Goal: Transaction & Acquisition: Purchase product/service

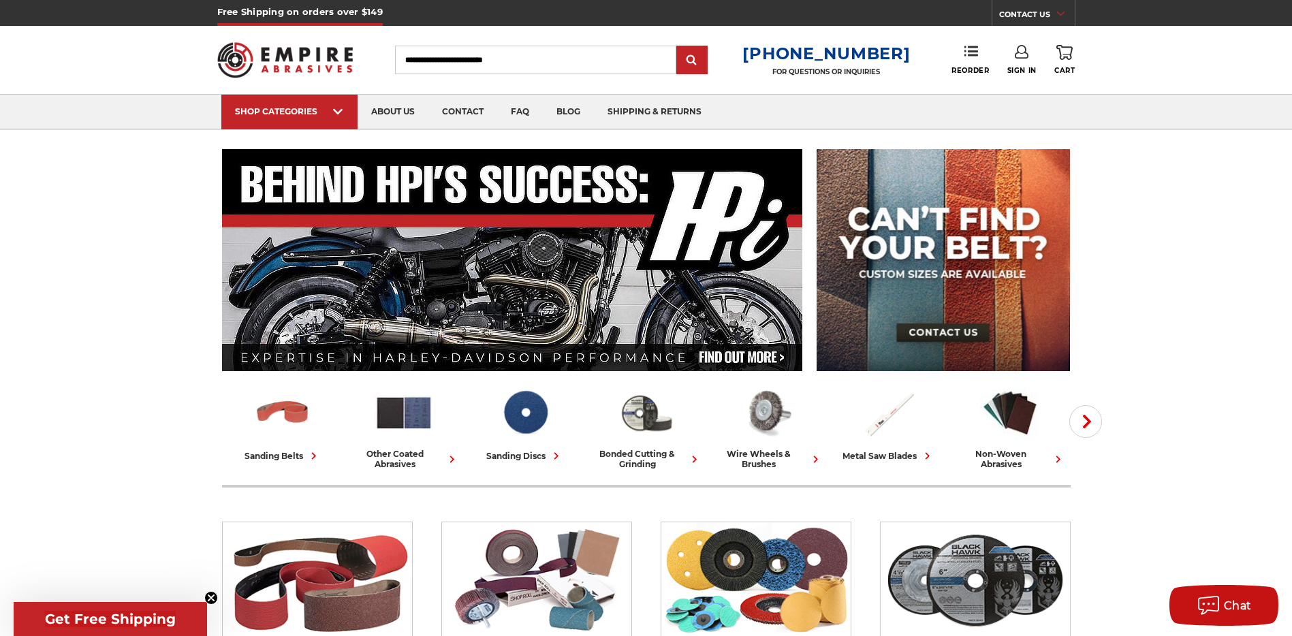
type input "**********"
click at [1021, 57] on icon at bounding box center [1022, 52] width 14 height 14
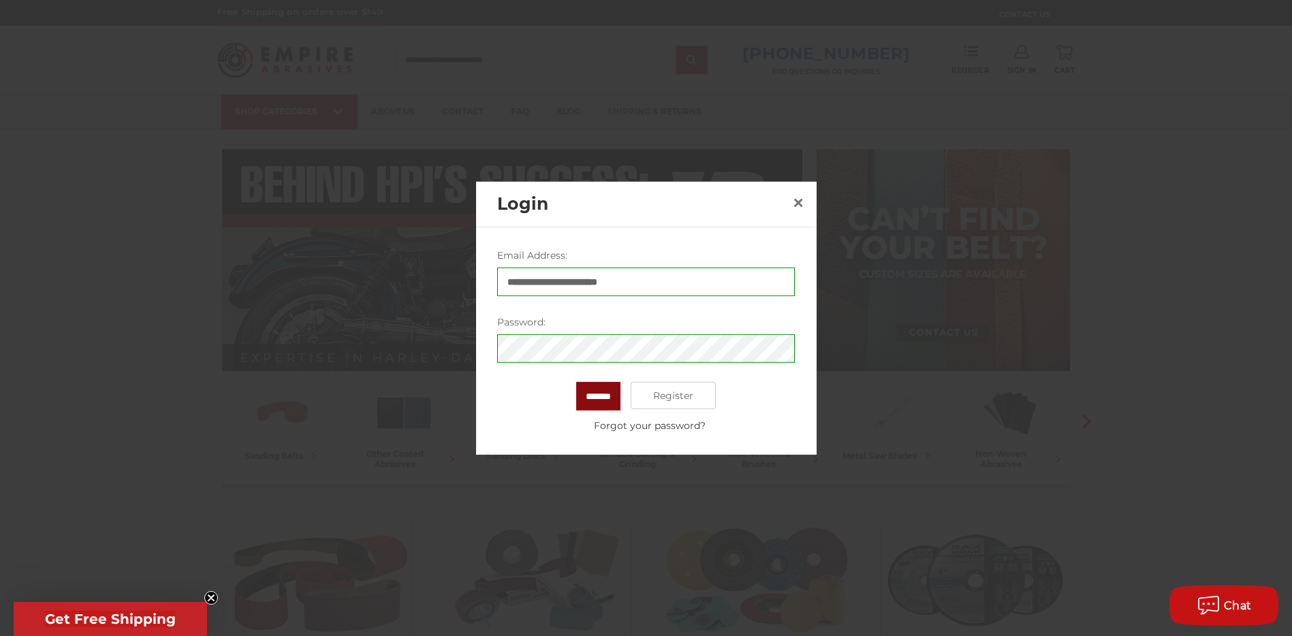
click at [588, 399] on input "*******" at bounding box center [598, 396] width 44 height 29
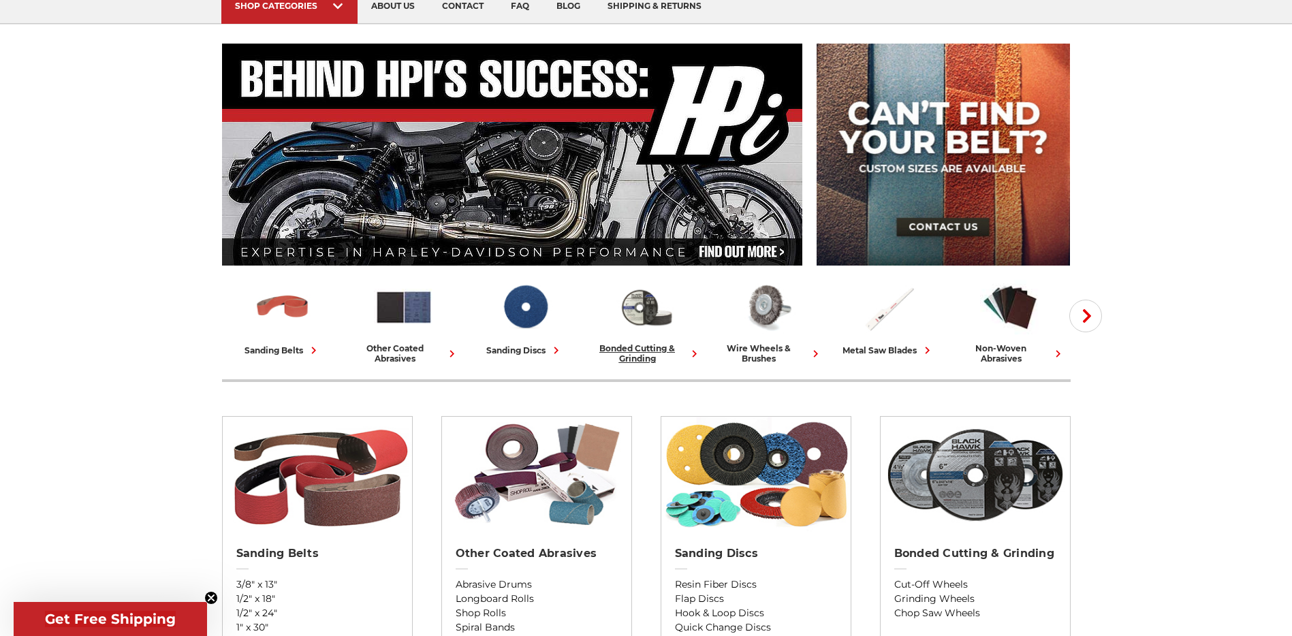
scroll to position [99, 0]
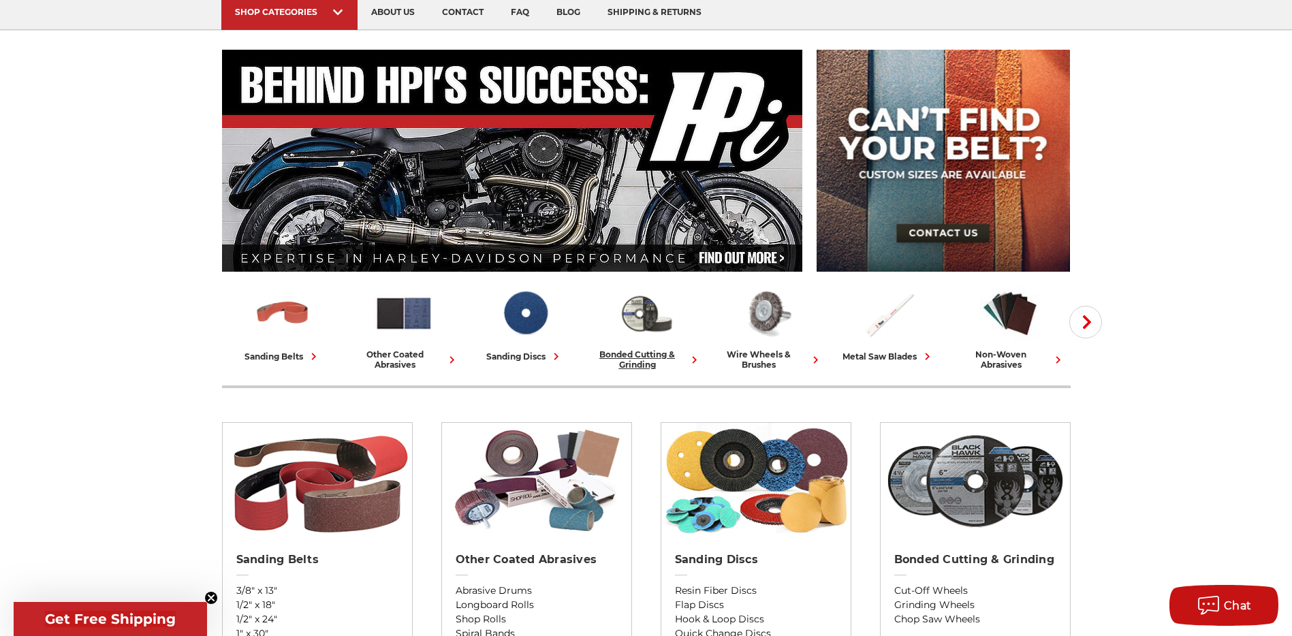
click at [635, 358] on div "bonded cutting & grinding" at bounding box center [646, 359] width 110 height 20
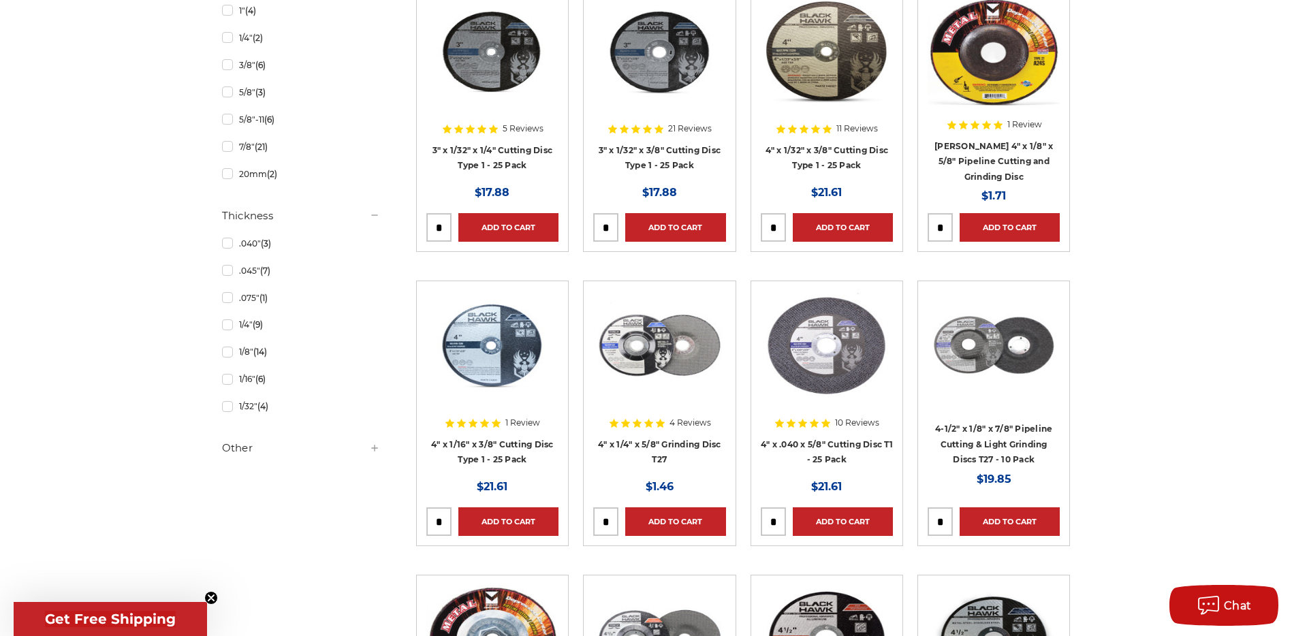
scroll to position [764, 0]
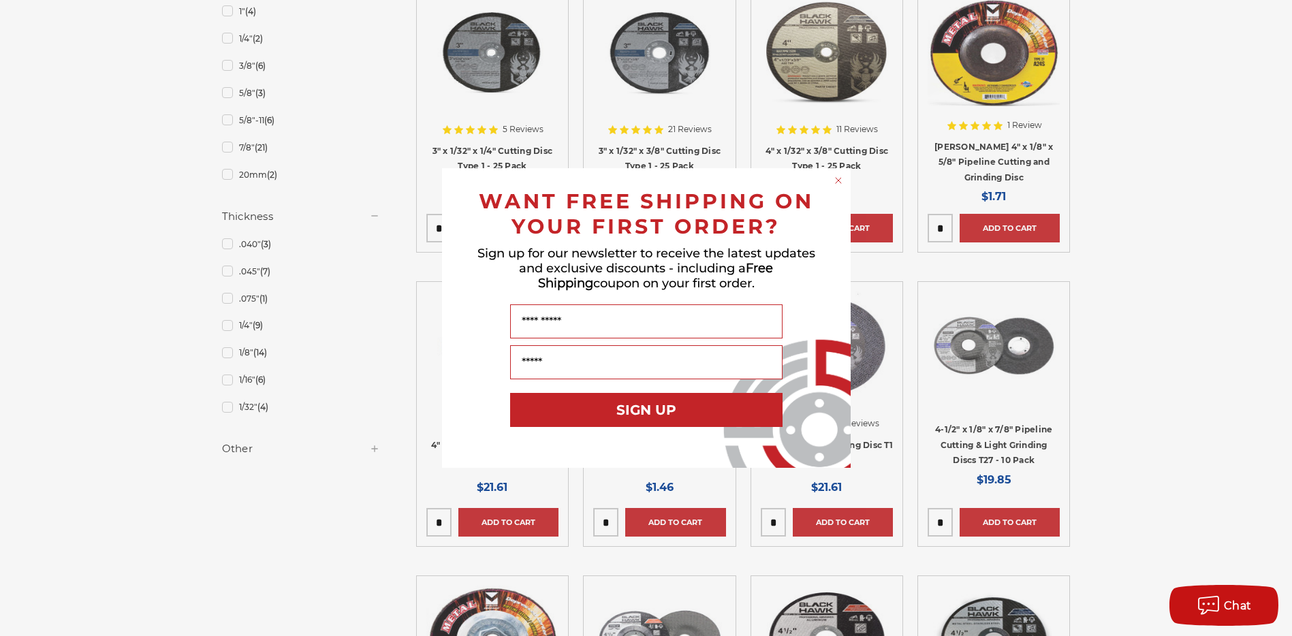
click at [837, 179] on icon "Close dialog" at bounding box center [837, 180] width 5 height 5
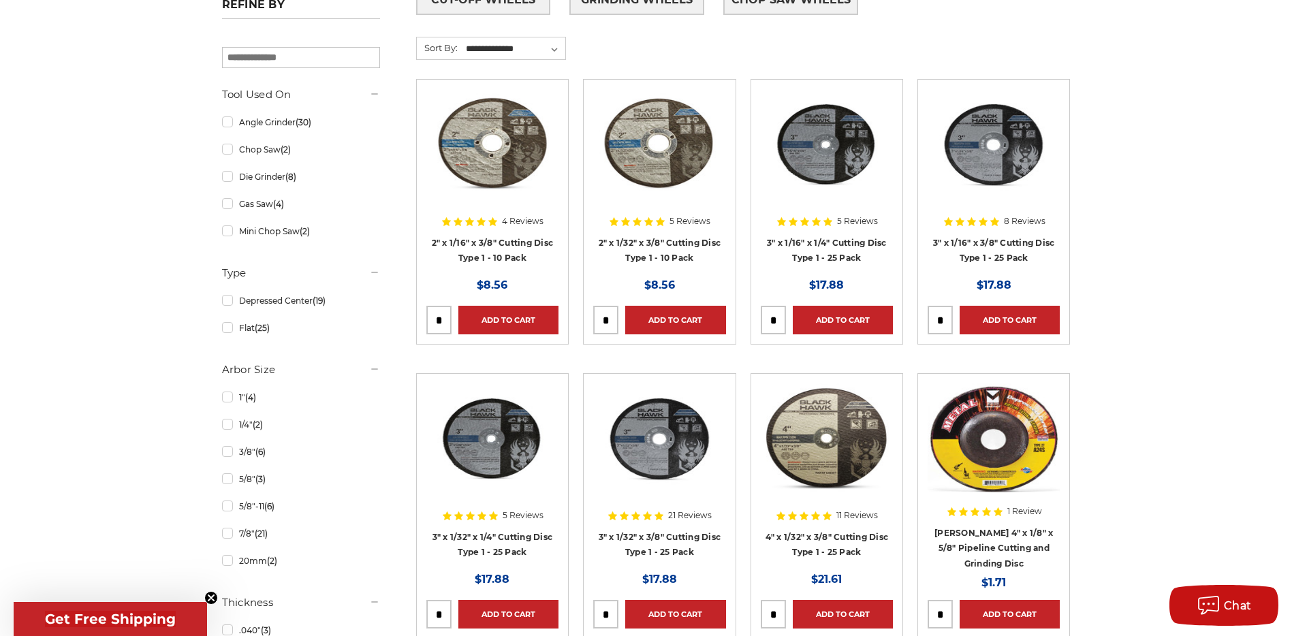
scroll to position [362, 0]
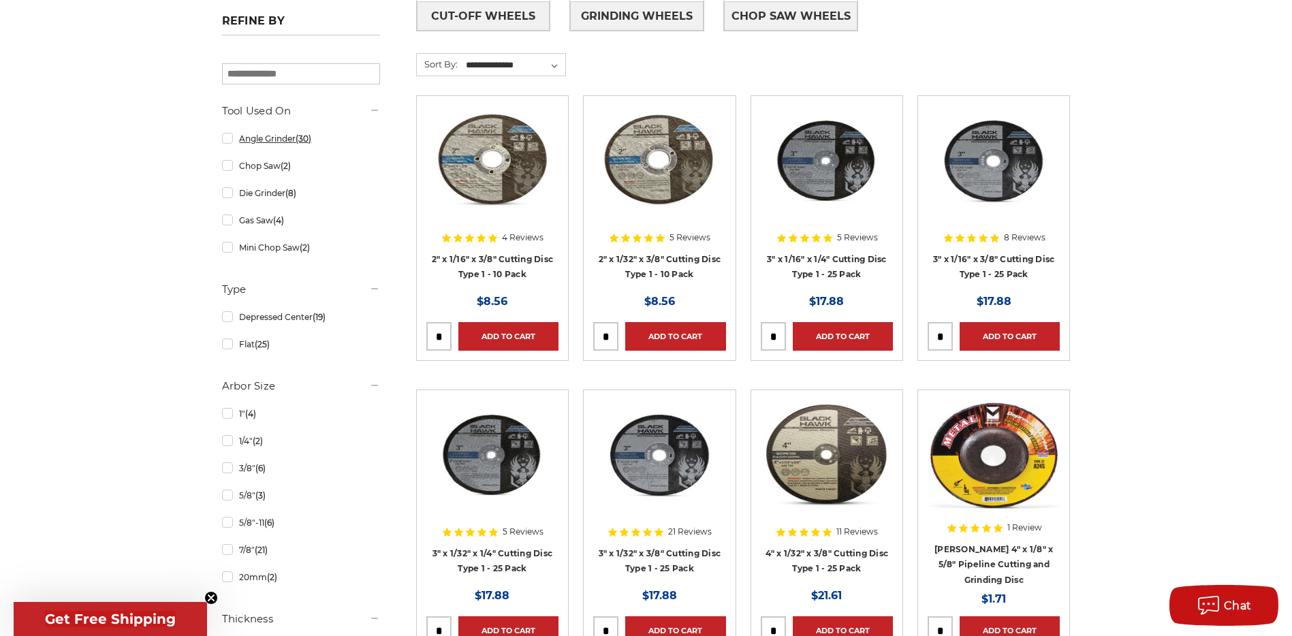
click at [244, 139] on link "Angle Grinder (30)" at bounding box center [301, 139] width 158 height 24
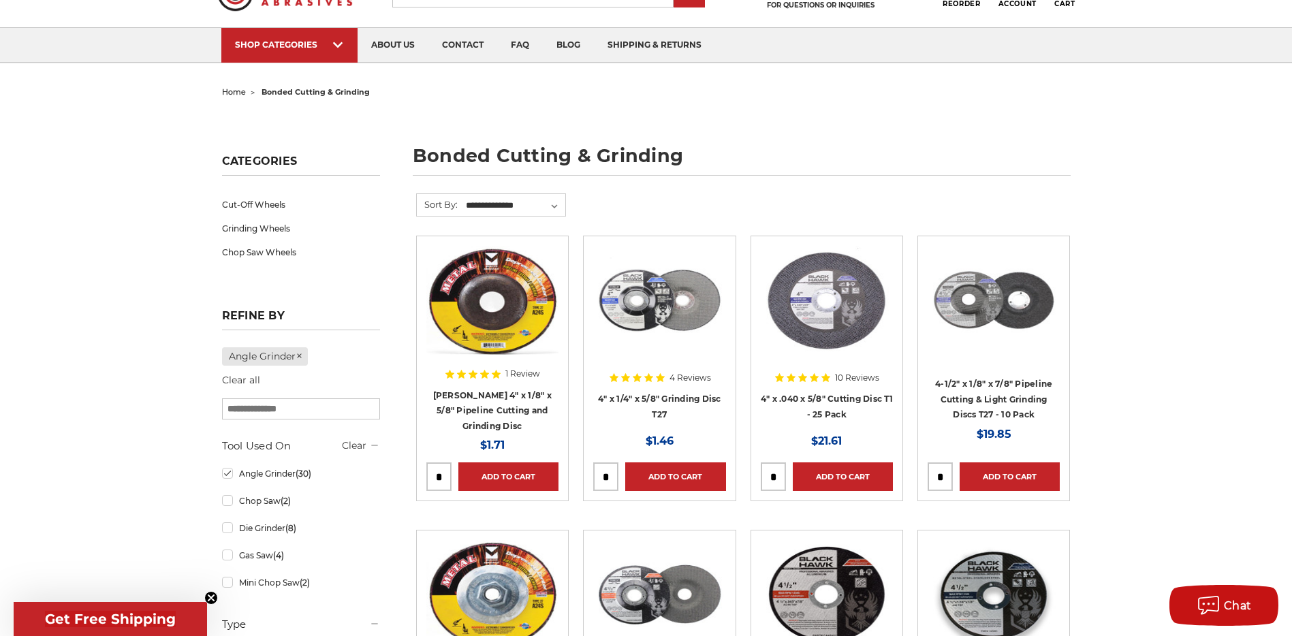
scroll to position [67, 0]
click at [262, 204] on link "Cut-Off Wheels" at bounding box center [301, 204] width 158 height 24
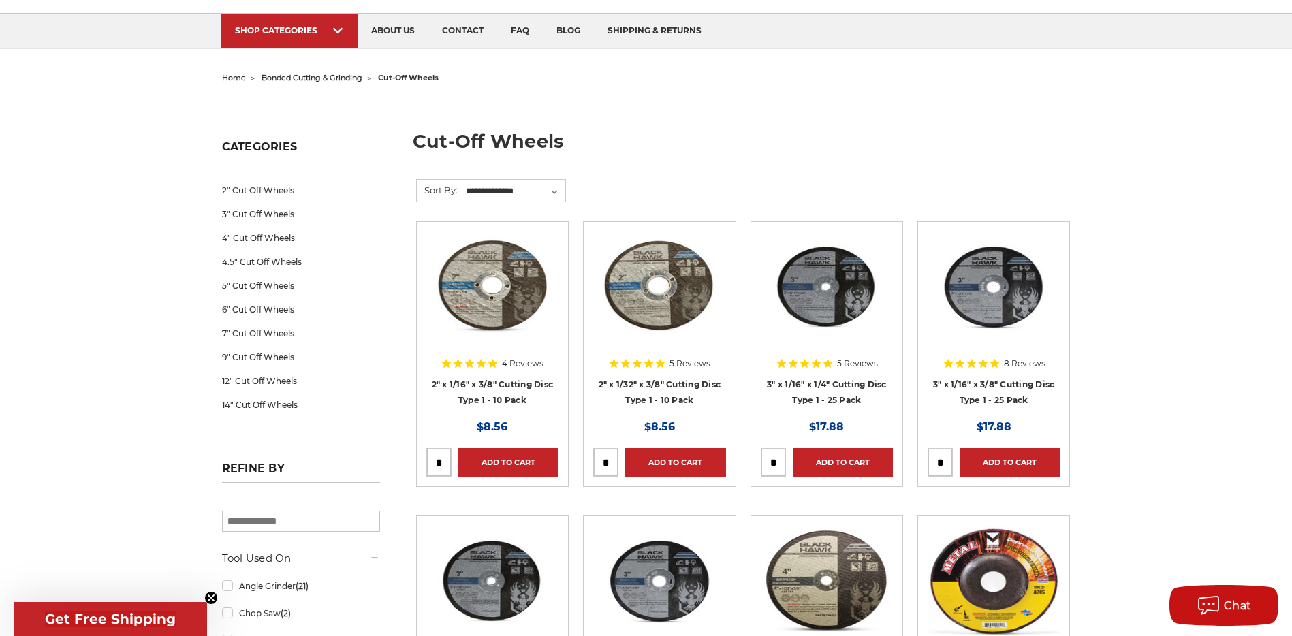
scroll to position [63, 0]
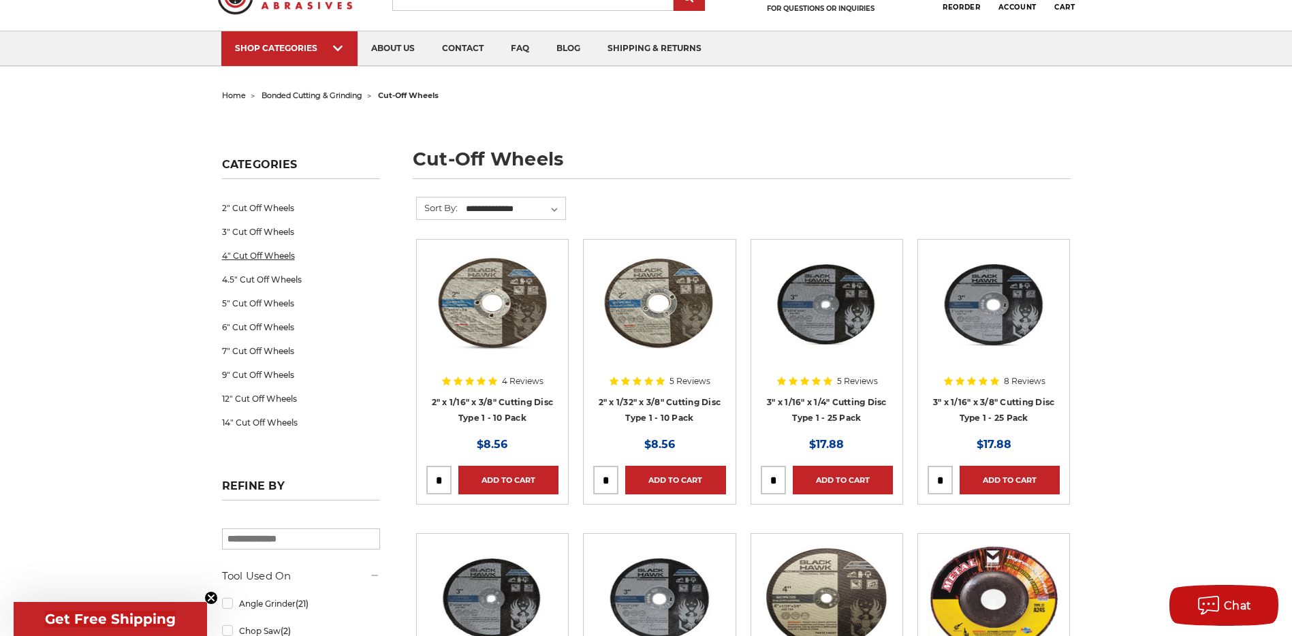
click at [268, 257] on link "4" Cut Off Wheels" at bounding box center [301, 256] width 158 height 24
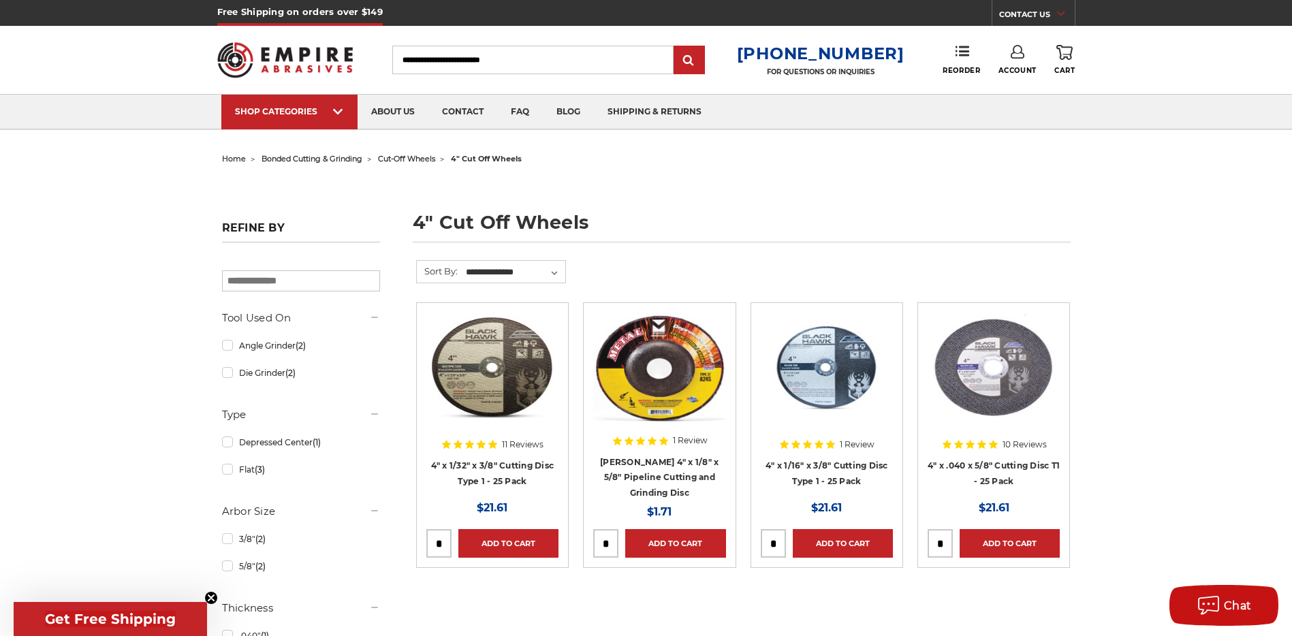
click at [411, 155] on span "cut-off wheels" at bounding box center [406, 159] width 57 height 10
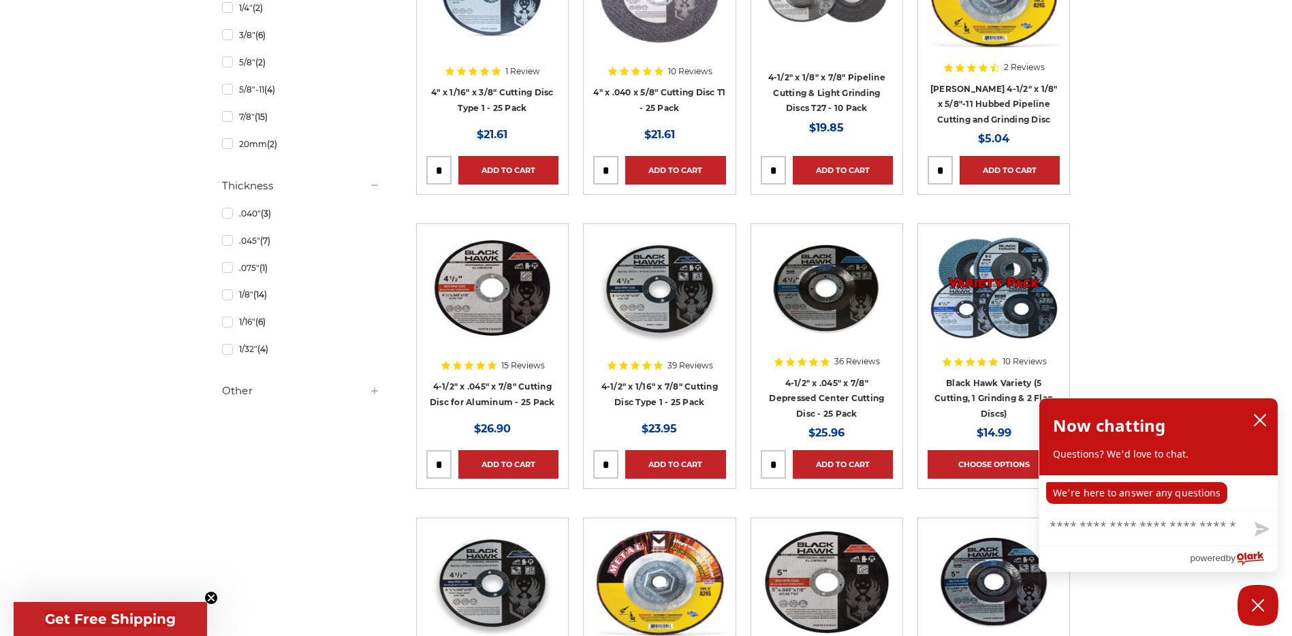
scroll to position [963, 0]
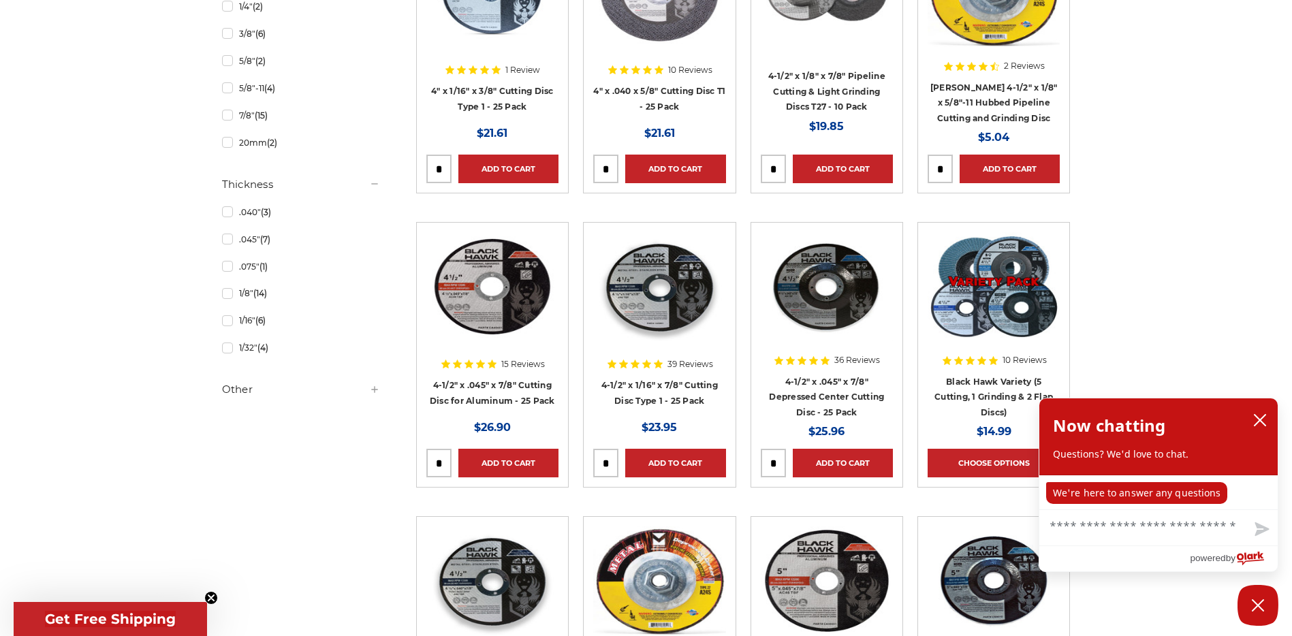
click at [230, 388] on h5 "Other" at bounding box center [301, 389] width 158 height 16
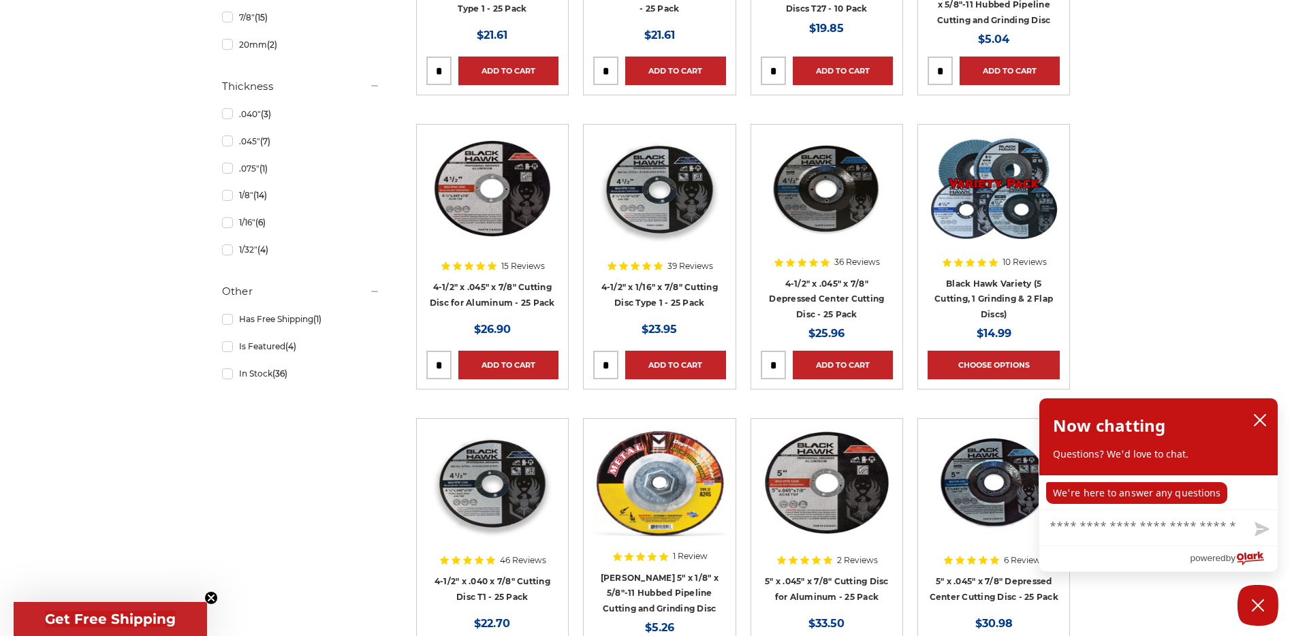
scroll to position [1039, 0]
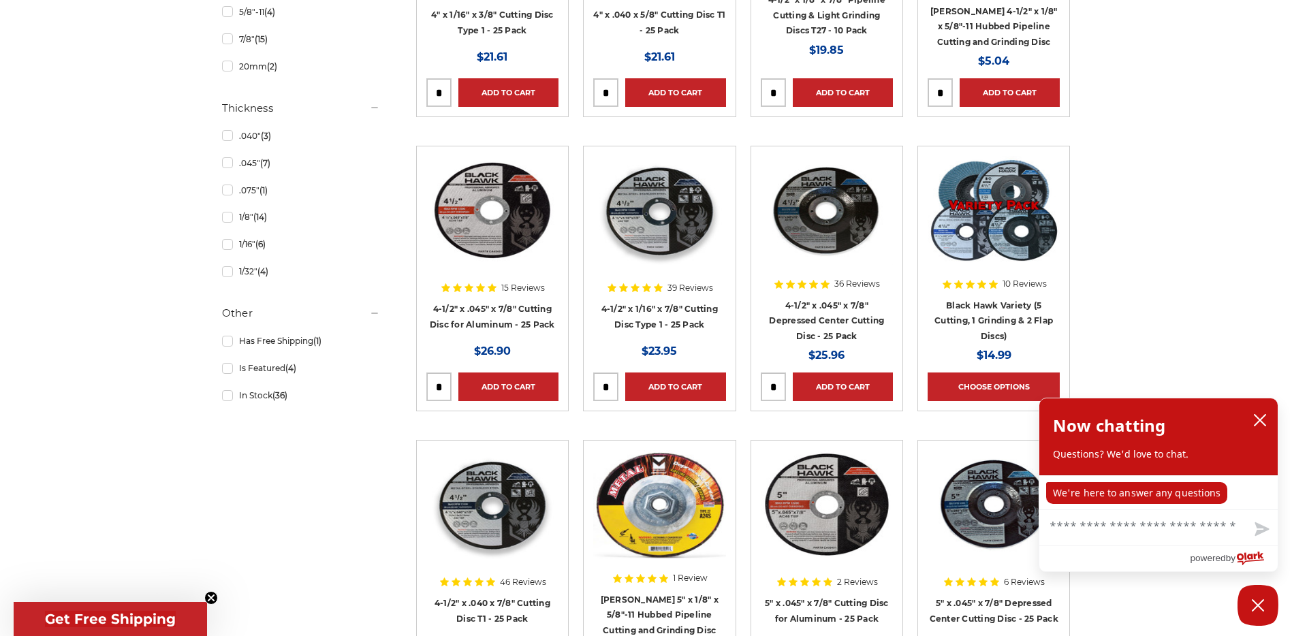
click at [842, 304] on div at bounding box center [827, 243] width 132 height 174
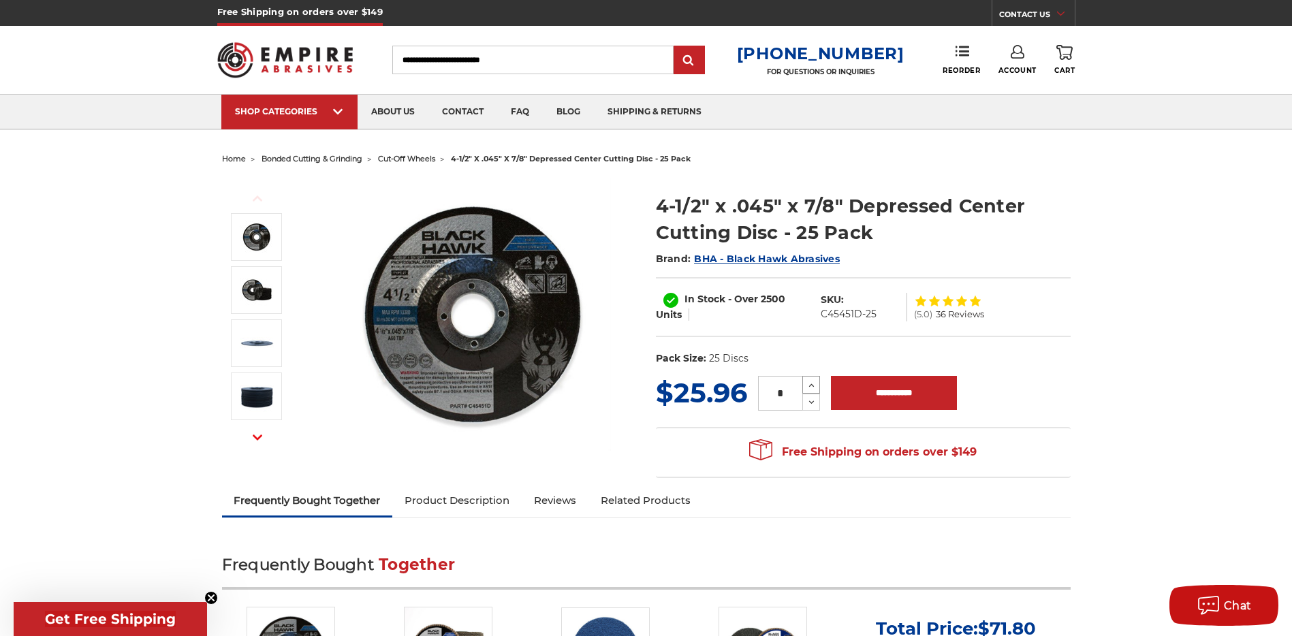
click at [813, 382] on icon at bounding box center [811, 385] width 10 height 12
click at [785, 394] on input "*" at bounding box center [780, 393] width 44 height 35
click at [761, 392] on input "*" at bounding box center [780, 393] width 44 height 35
type input "**"
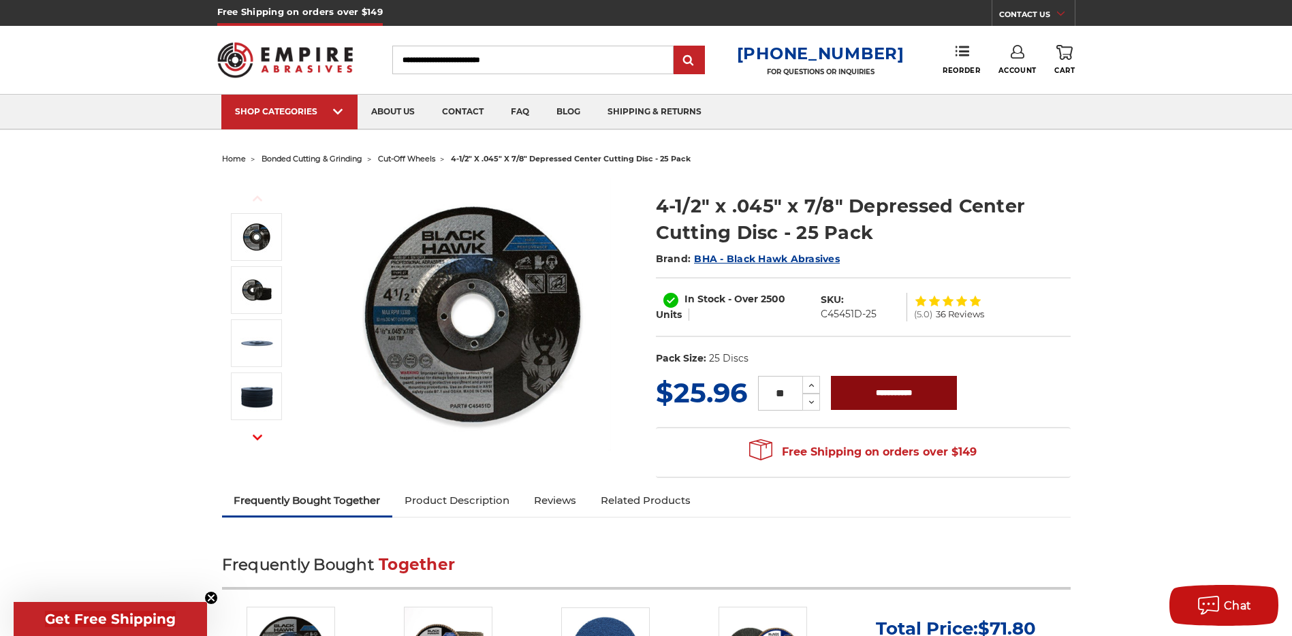
click at [903, 389] on input "**********" at bounding box center [894, 393] width 126 height 34
type input "**********"
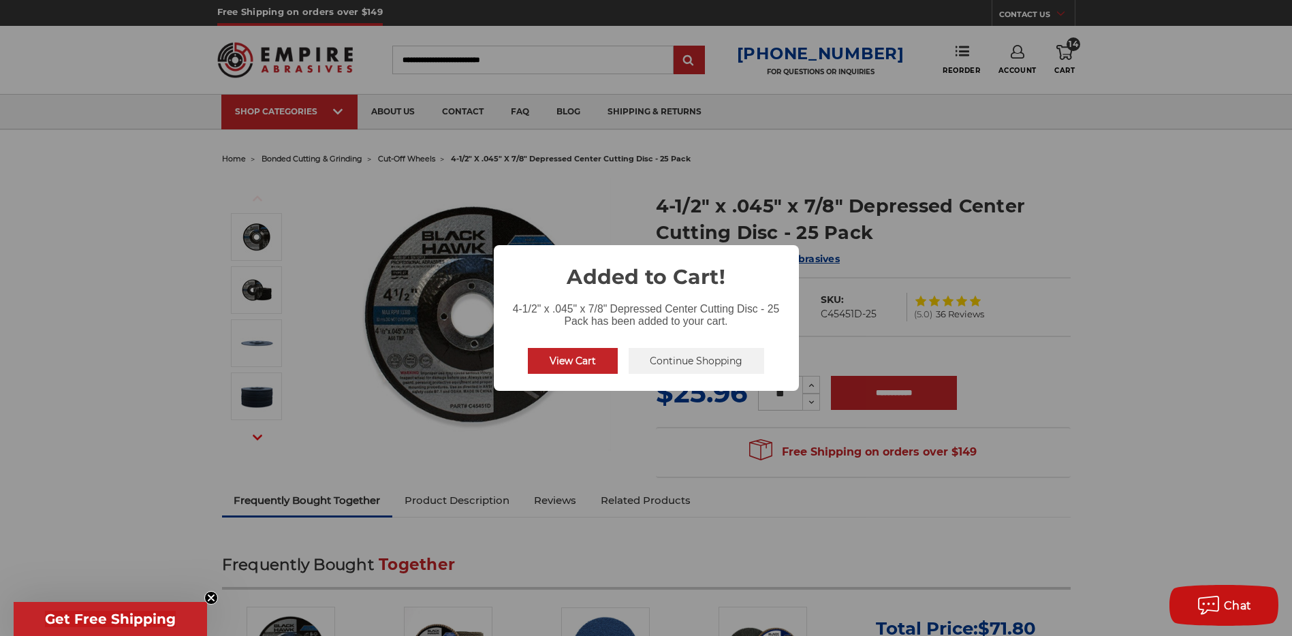
click at [592, 362] on button "View Cart" at bounding box center [573, 361] width 90 height 26
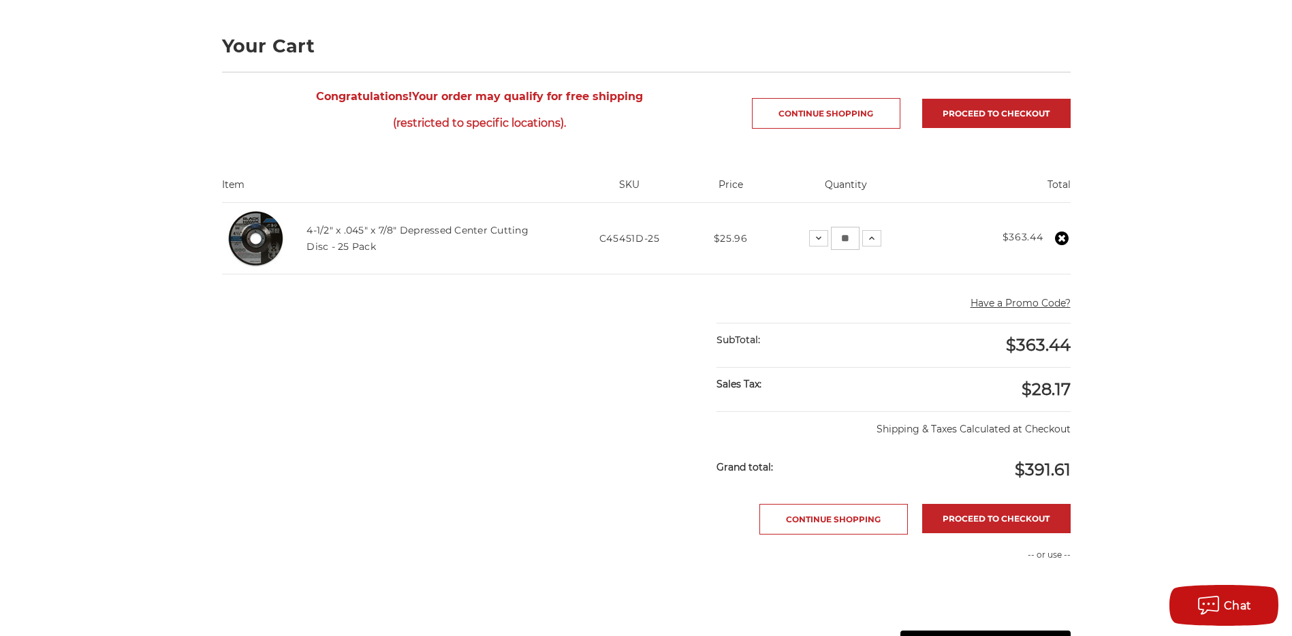
scroll to position [230, 0]
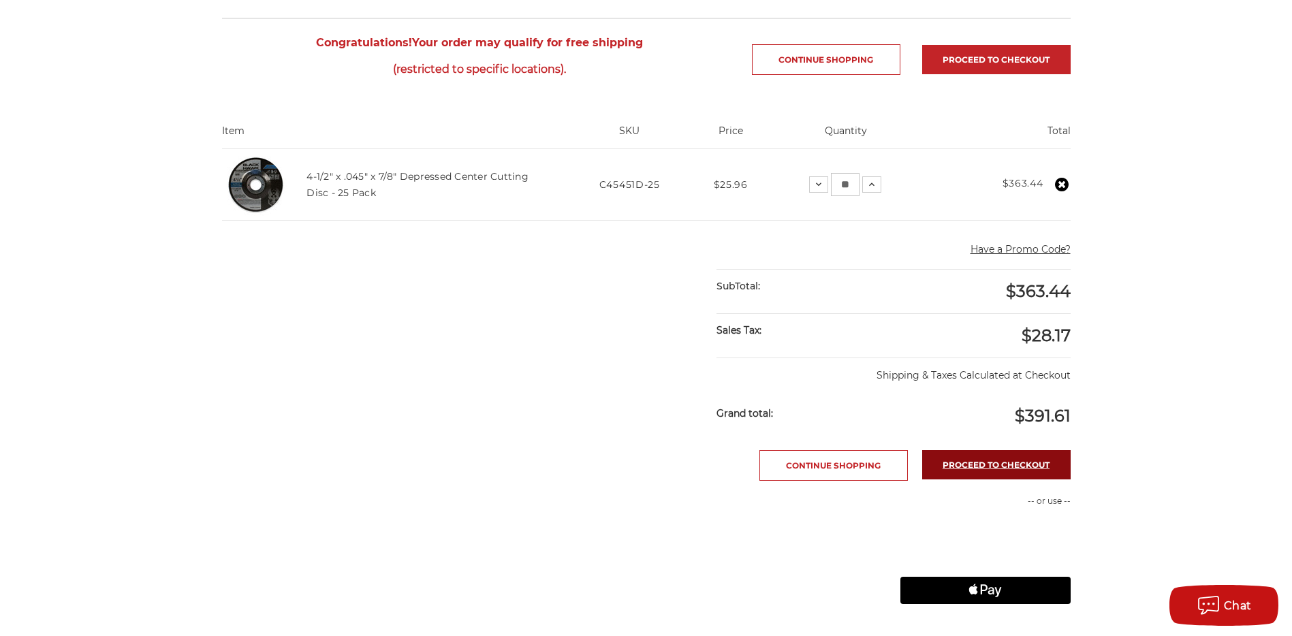
click at [1005, 466] on link "Proceed to checkout" at bounding box center [996, 464] width 148 height 29
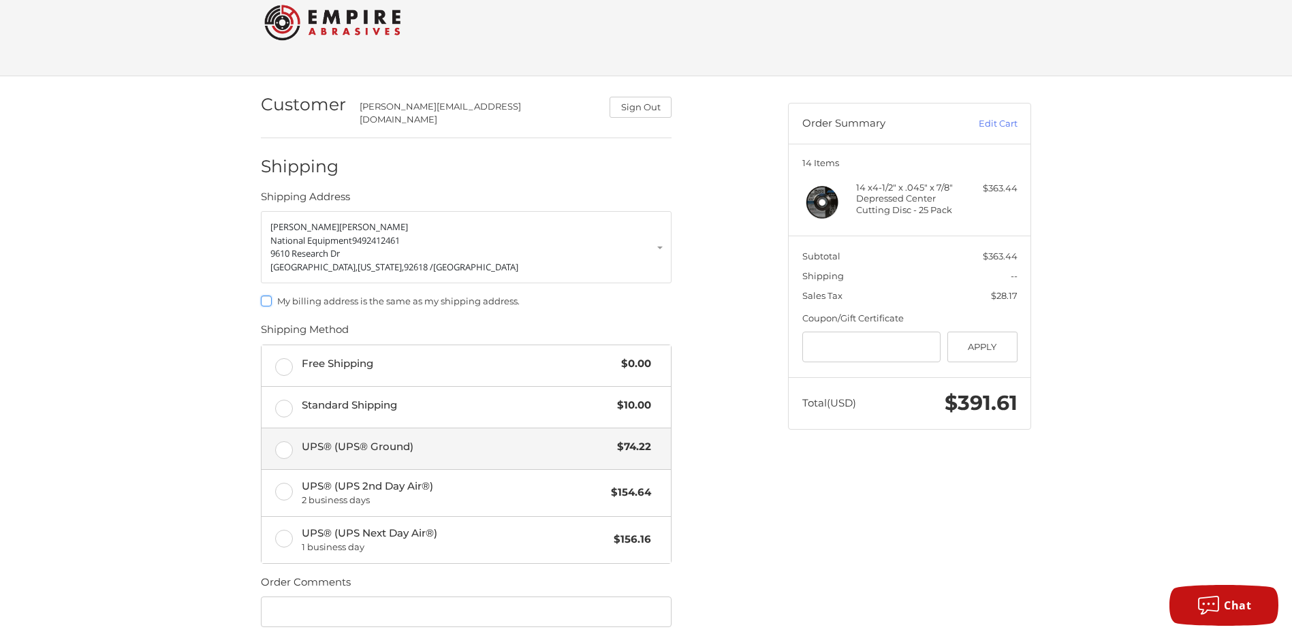
scroll to position [31, 0]
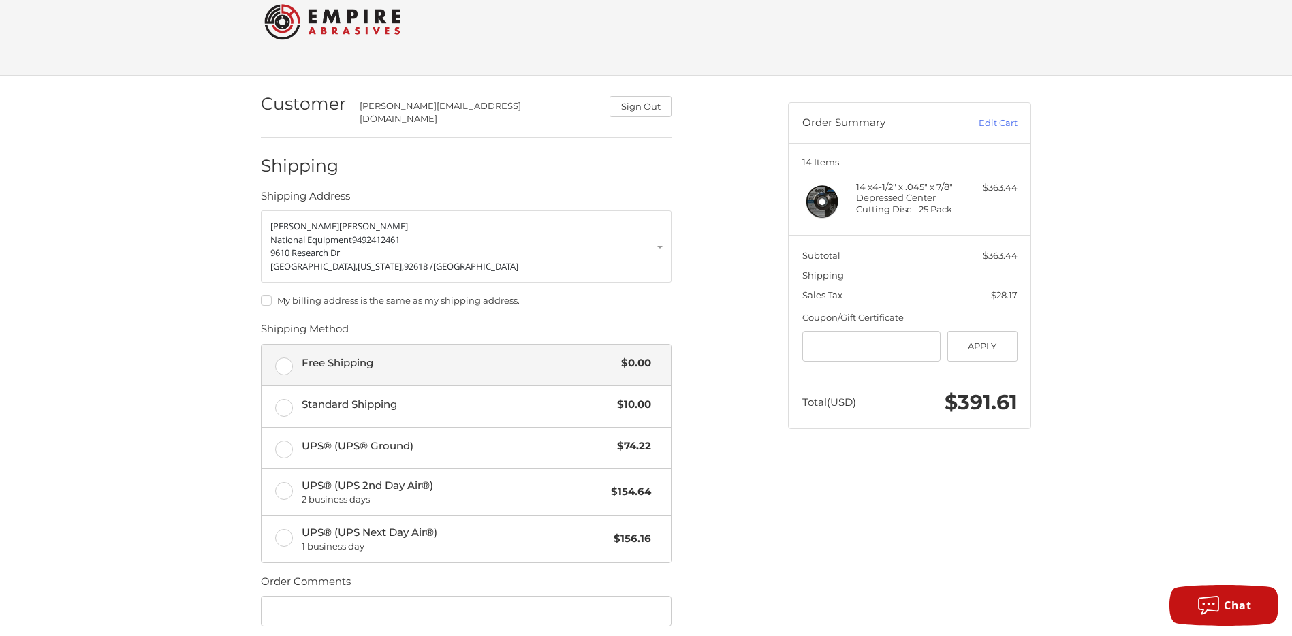
click at [293, 360] on label "Free Shipping $0.00" at bounding box center [465, 365] width 409 height 41
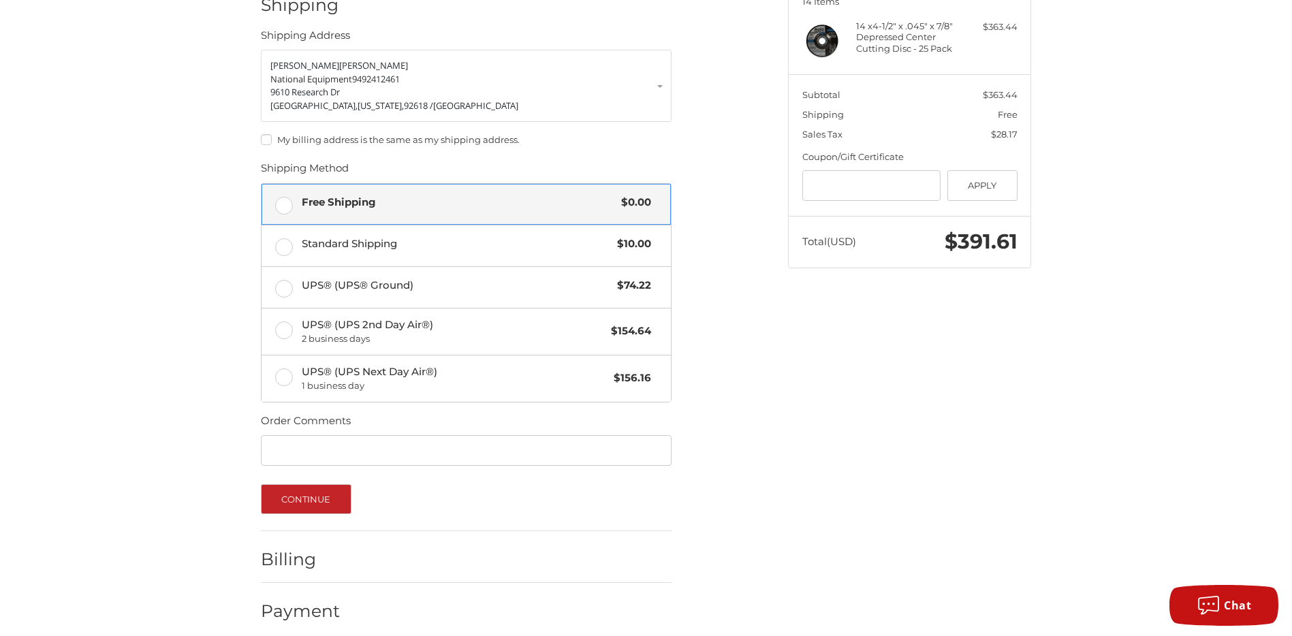
scroll to position [195, 0]
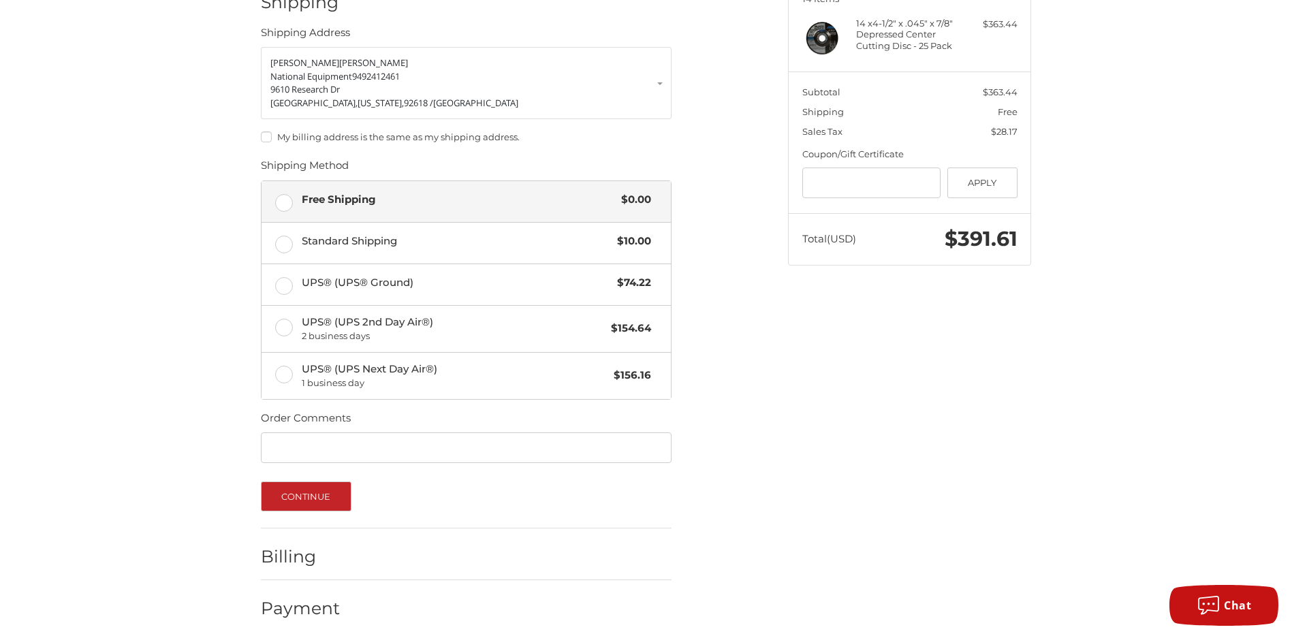
click at [283, 546] on h2 "Billing" at bounding box center [301, 556] width 80 height 21
click at [315, 556] on h2 "Billing" at bounding box center [301, 556] width 80 height 21
click at [302, 494] on button "Continue" at bounding box center [306, 496] width 91 height 30
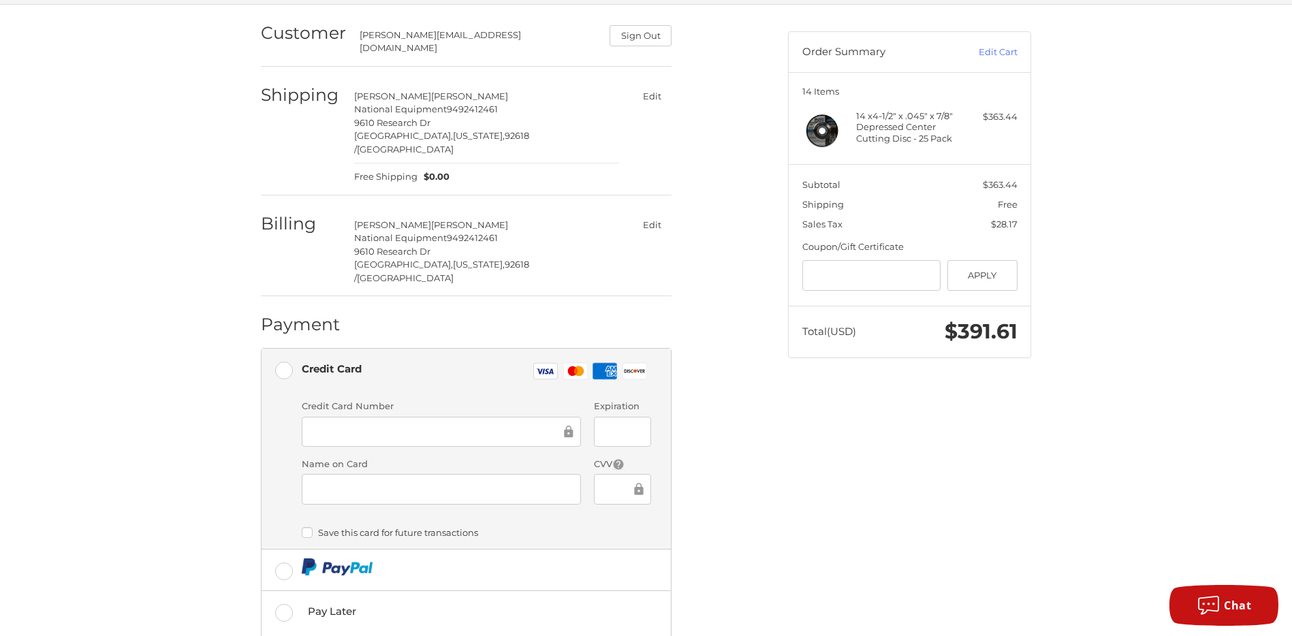
scroll to position [103, 0]
click at [232, 464] on div "Customer tim@national-equipment.com Sign Out Shipping Timothy Abele National Eq…" at bounding box center [646, 391] width 1292 height 775
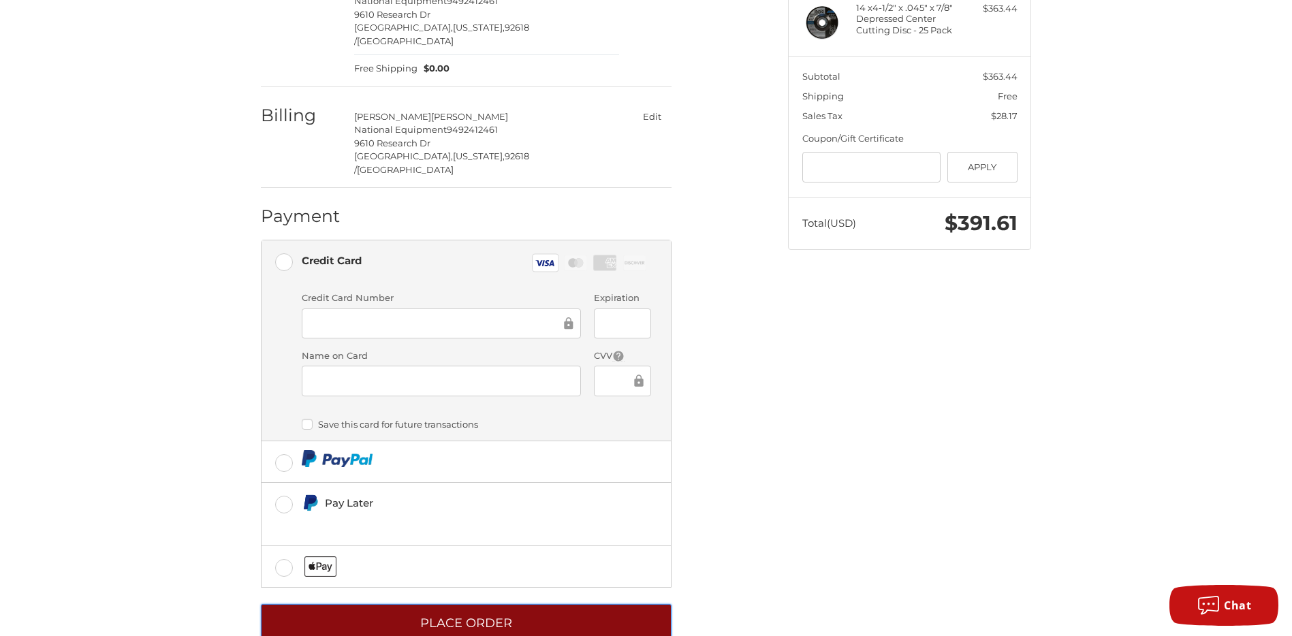
click at [559, 604] on button "Place Order" at bounding box center [466, 622] width 411 height 37
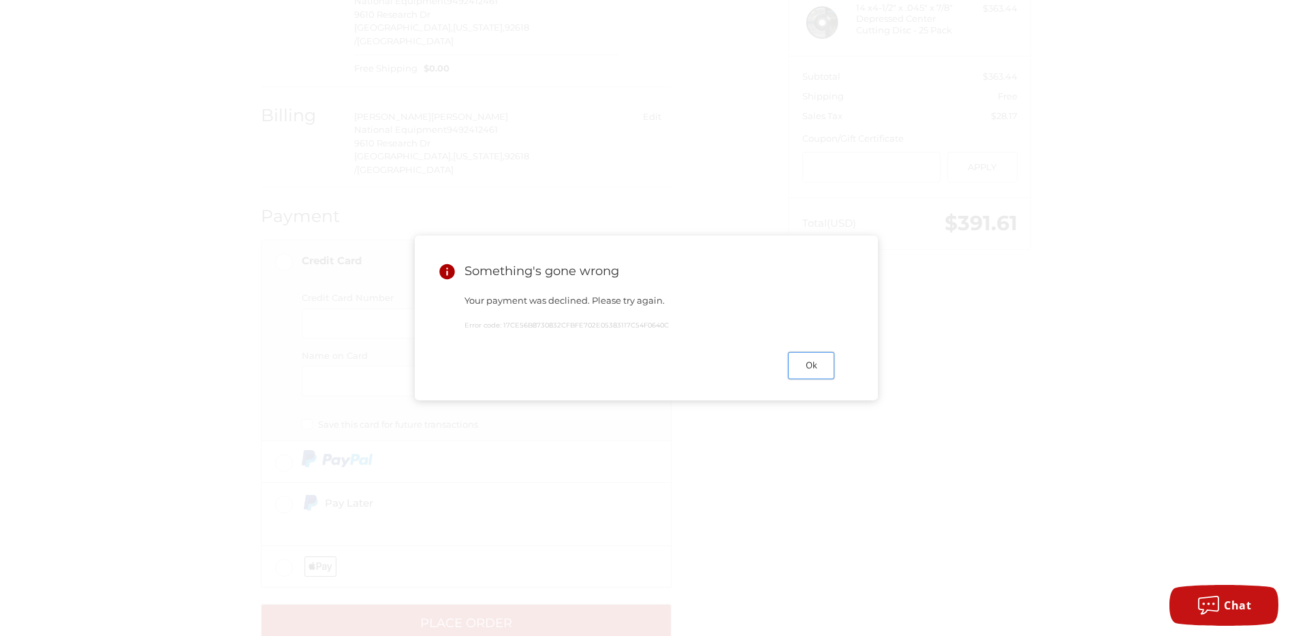
drag, startPoint x: 821, startPoint y: 365, endPoint x: 813, endPoint y: 372, distance: 10.1
click at [821, 365] on button "Ok" at bounding box center [811, 365] width 46 height 27
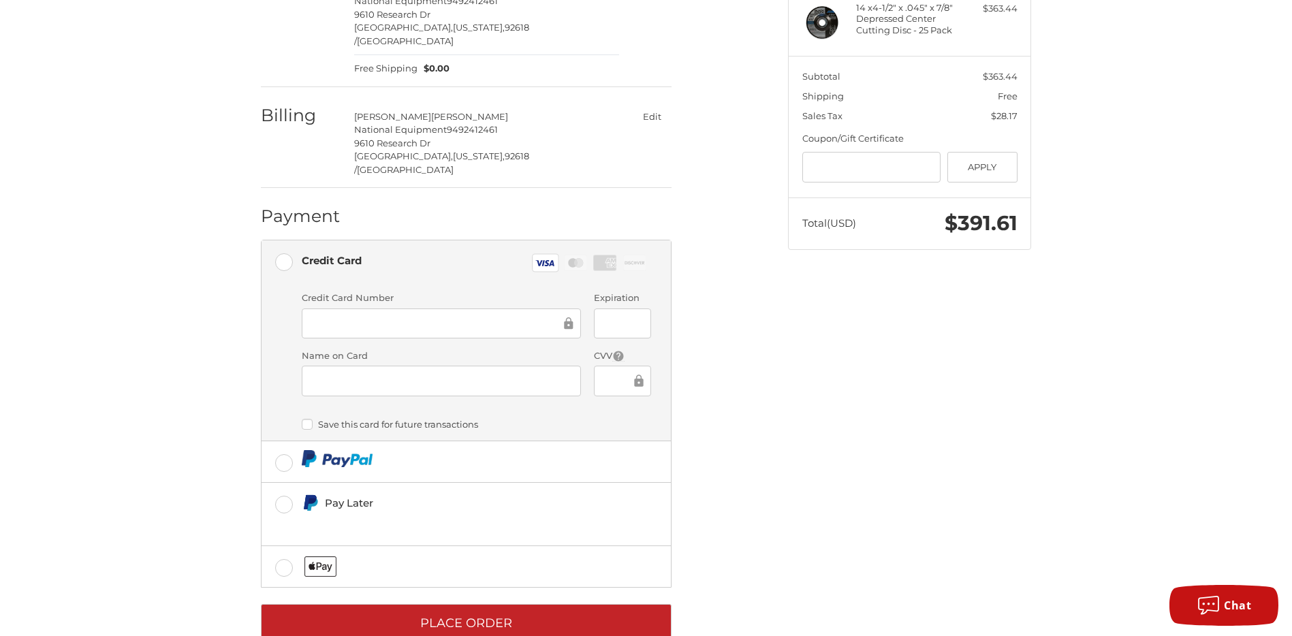
click at [116, 372] on div "Customer tim@national-equipment.com Sign Out Shipping Timothy Abele National Eq…" at bounding box center [646, 284] width 1292 height 775
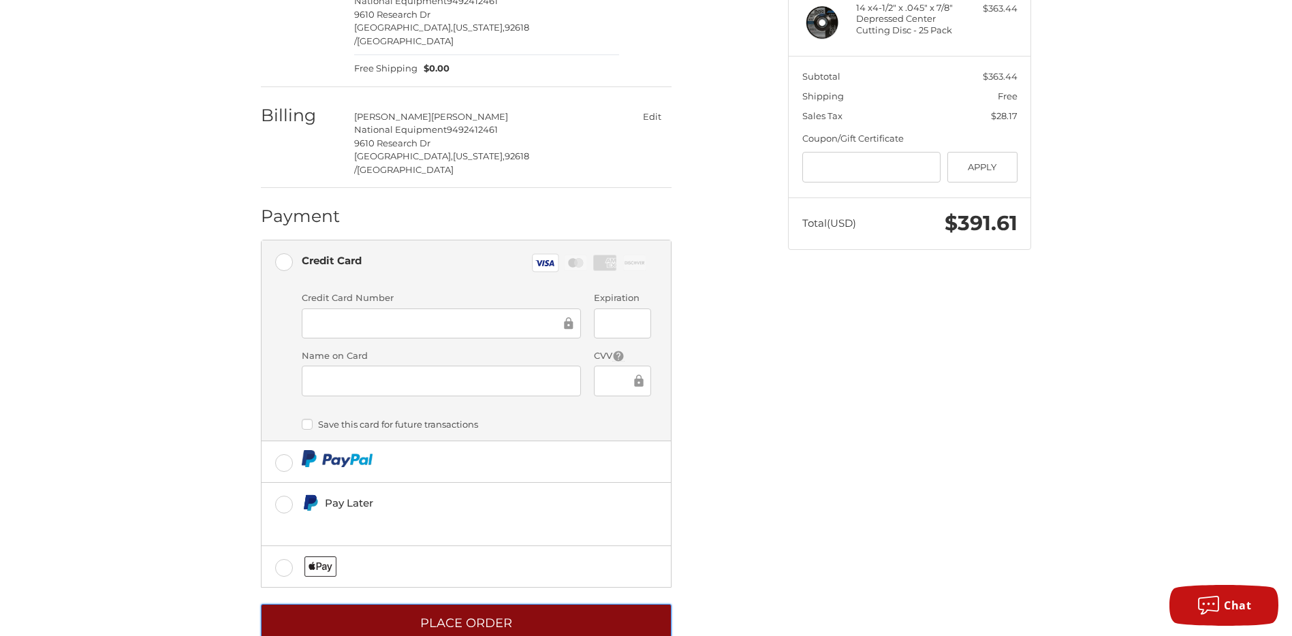
click at [458, 604] on button "Place Order" at bounding box center [466, 622] width 411 height 37
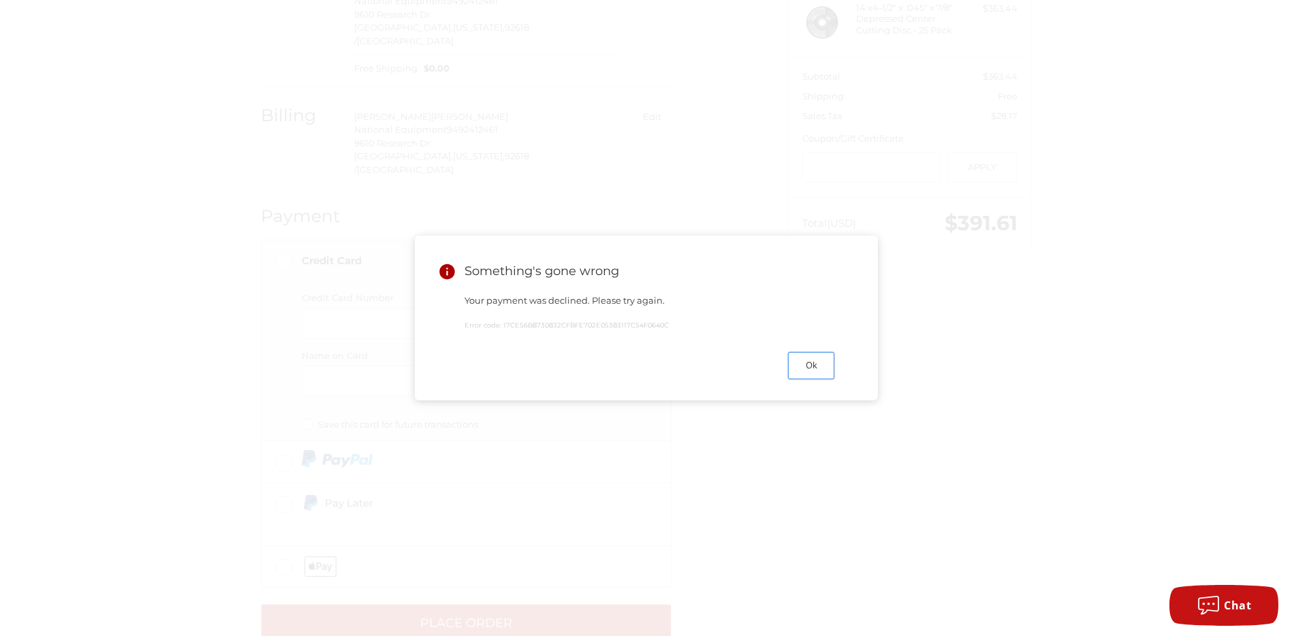
click at [818, 366] on button "Ok" at bounding box center [811, 365] width 46 height 27
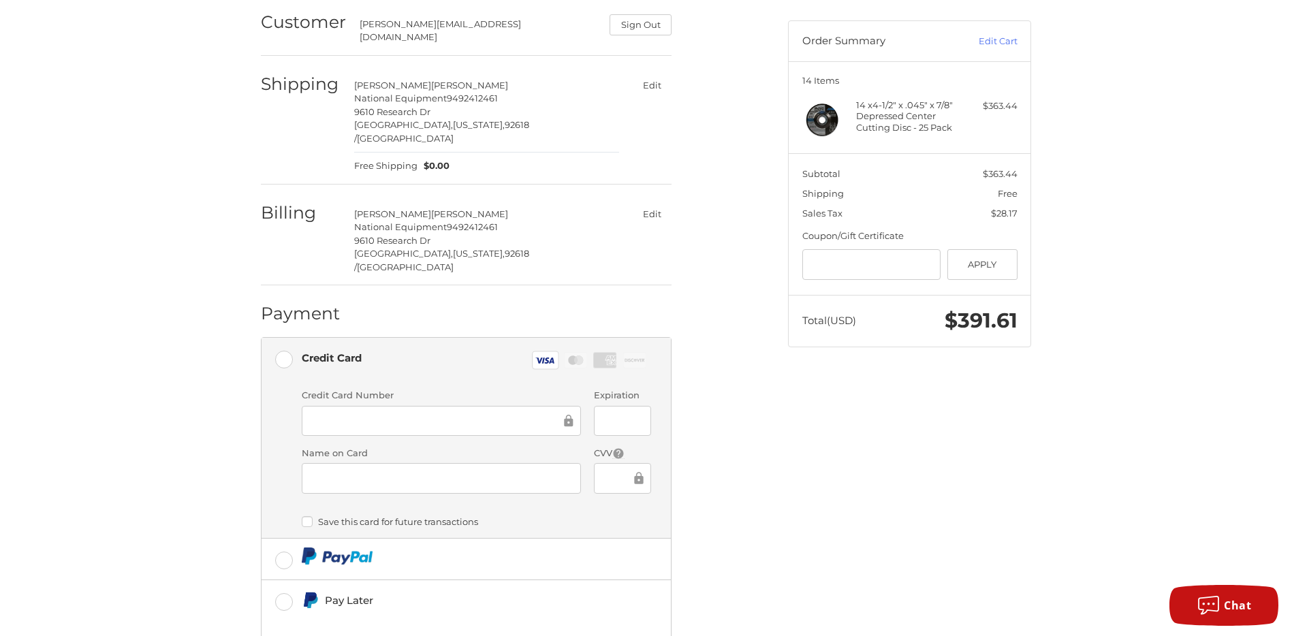
scroll to position [77, 0]
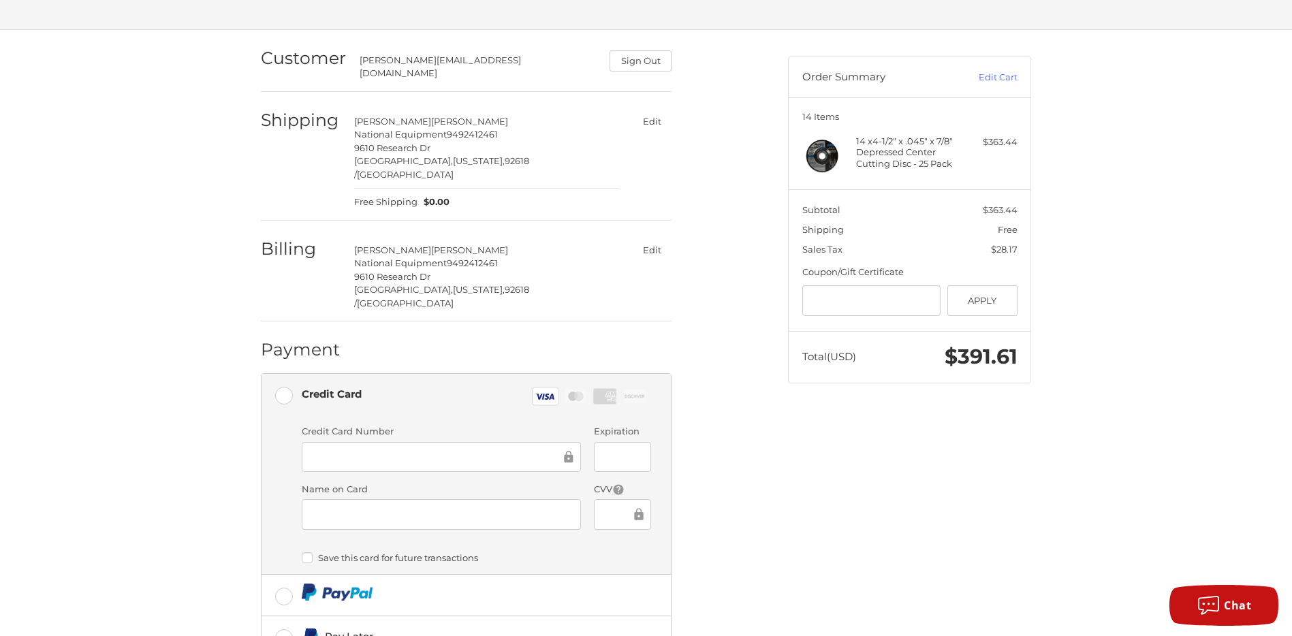
click at [707, 443] on ol "Customer tim@national-equipment.com Sign Out Shipping Timothy Abele National Eq…" at bounding box center [493, 402] width 464 height 745
click at [540, 394] on icon at bounding box center [544, 397] width 19 height 6
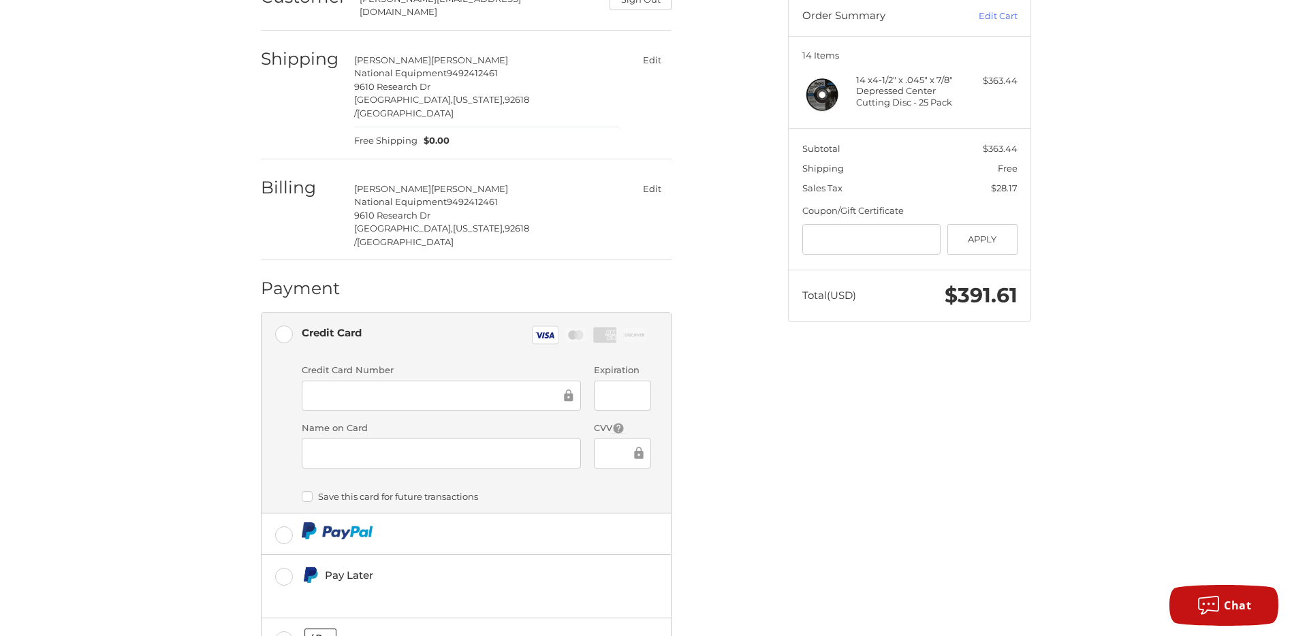
scroll to position [143, 0]
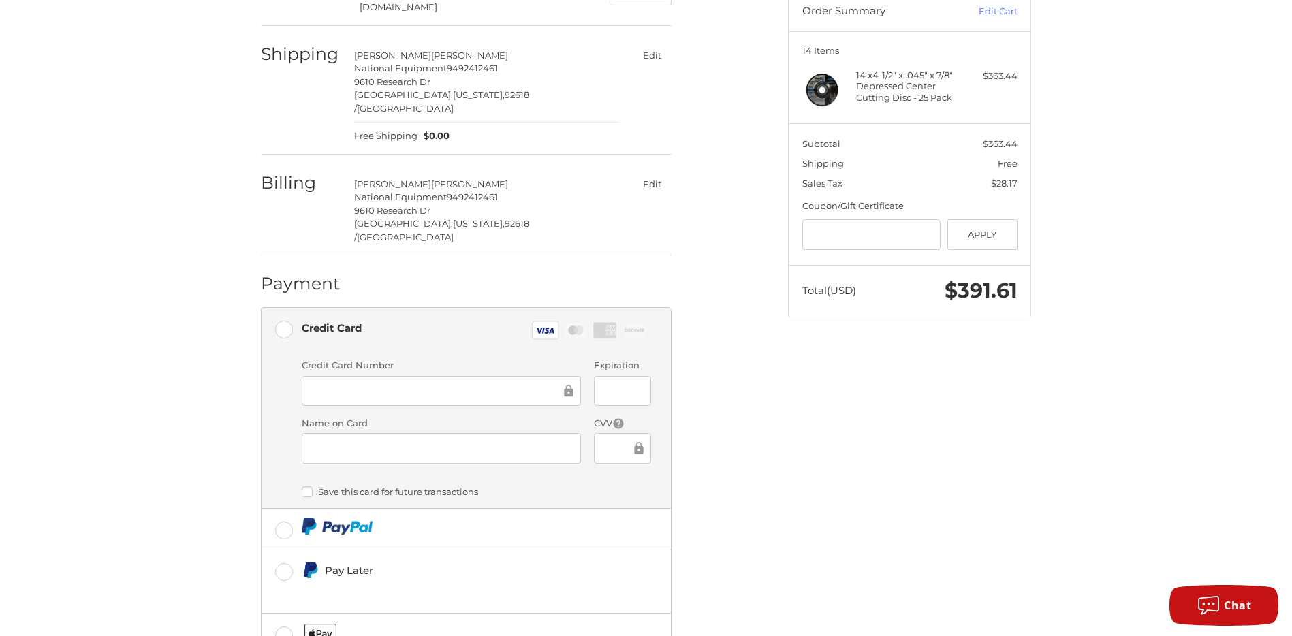
click at [216, 418] on div "Customer tim@national-equipment.com Sign Out Shipping Timothy Abele National Eq…" at bounding box center [646, 351] width 1292 height 775
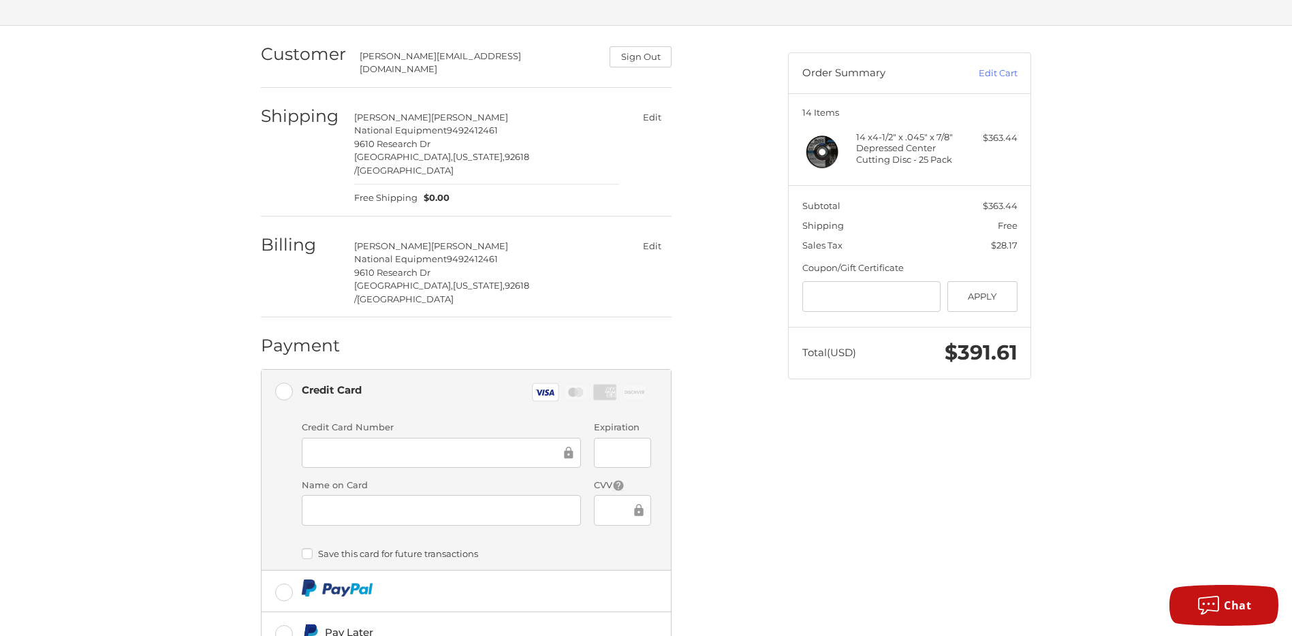
scroll to position [48, 0]
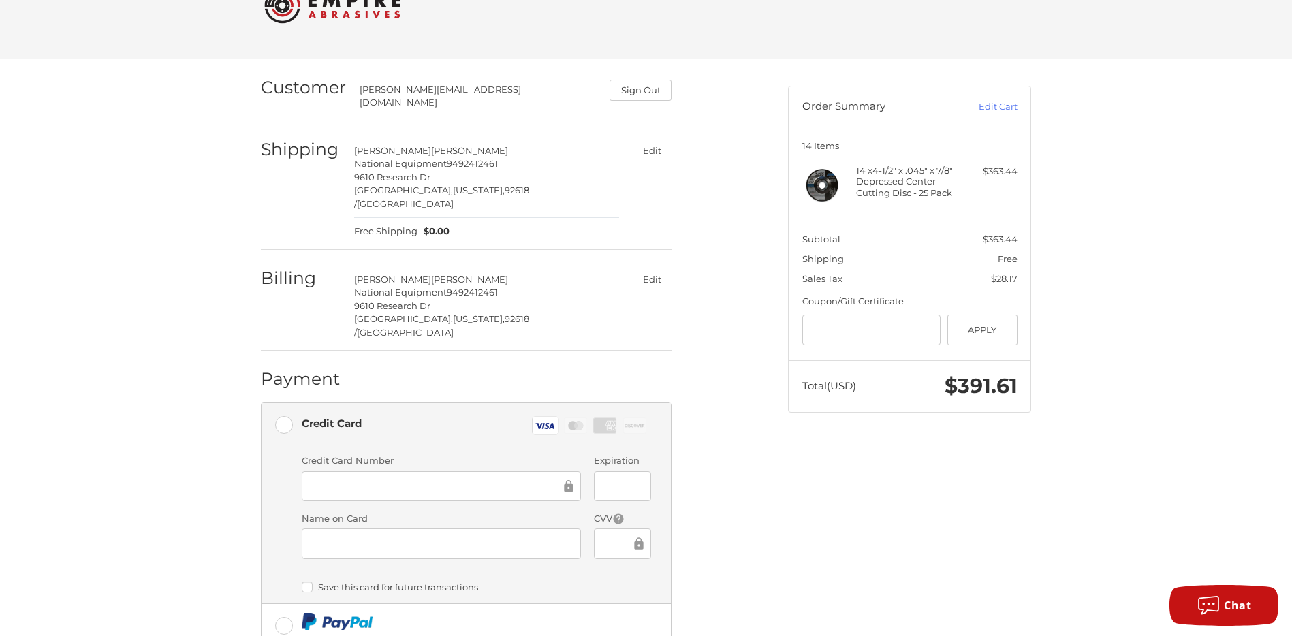
click at [652, 270] on button "Edit" at bounding box center [651, 280] width 39 height 20
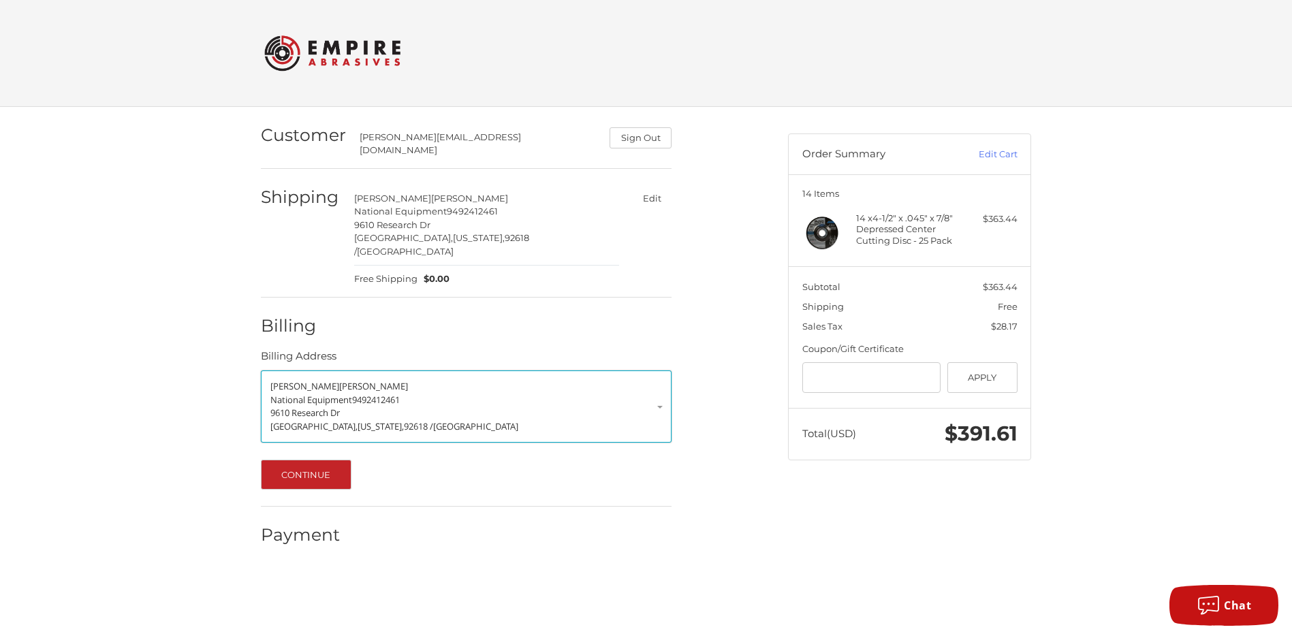
click at [658, 383] on link "Timothy Abele National Equipment 9492412461 9610 Research Dr Irvine, California…" at bounding box center [466, 406] width 411 height 72
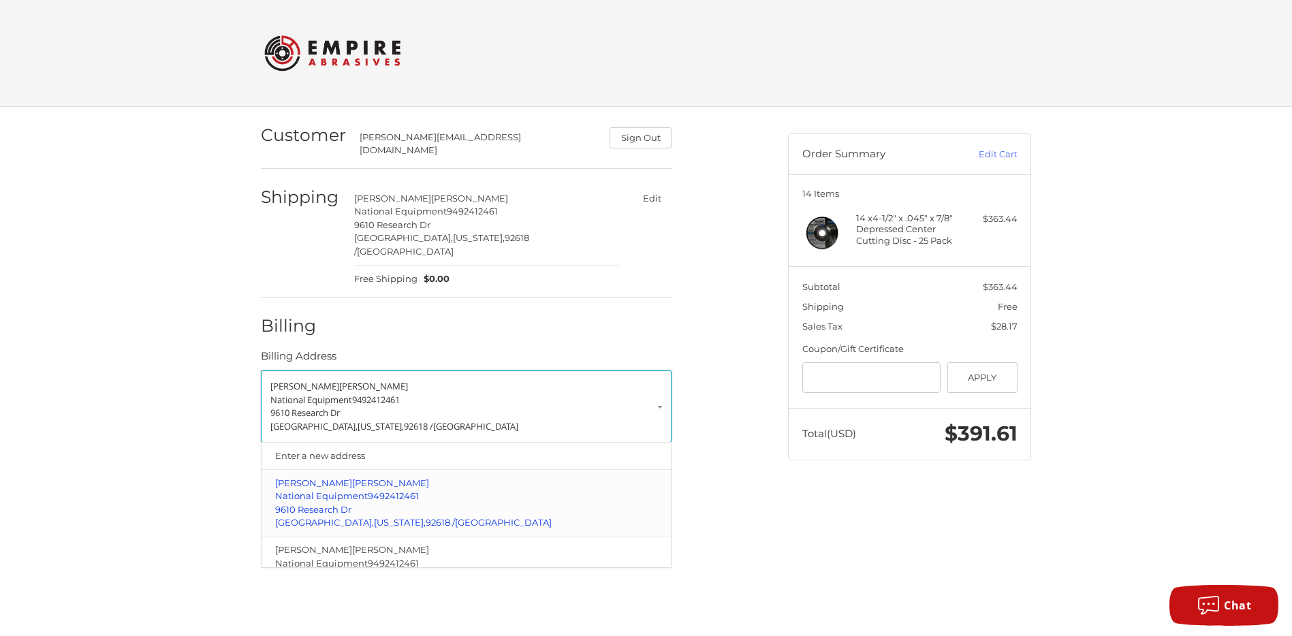
scroll to position [37, 0]
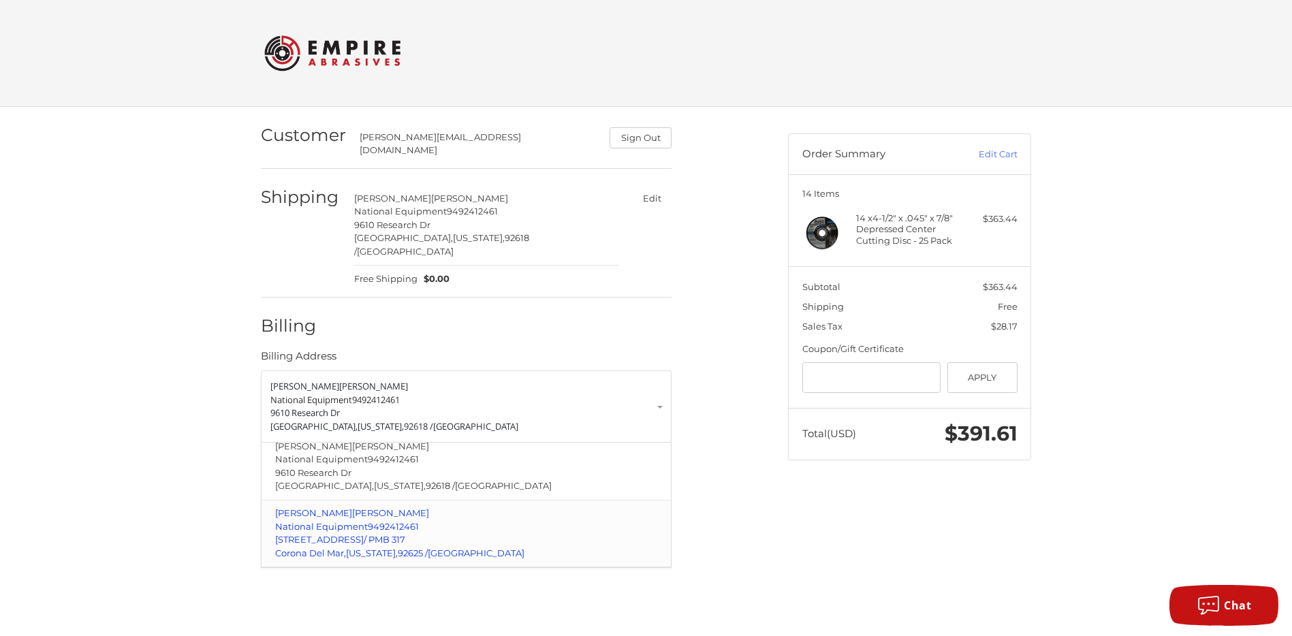
click at [441, 533] on p "3334 E Coast Hwy / PMB 317" at bounding box center [466, 540] width 383 height 14
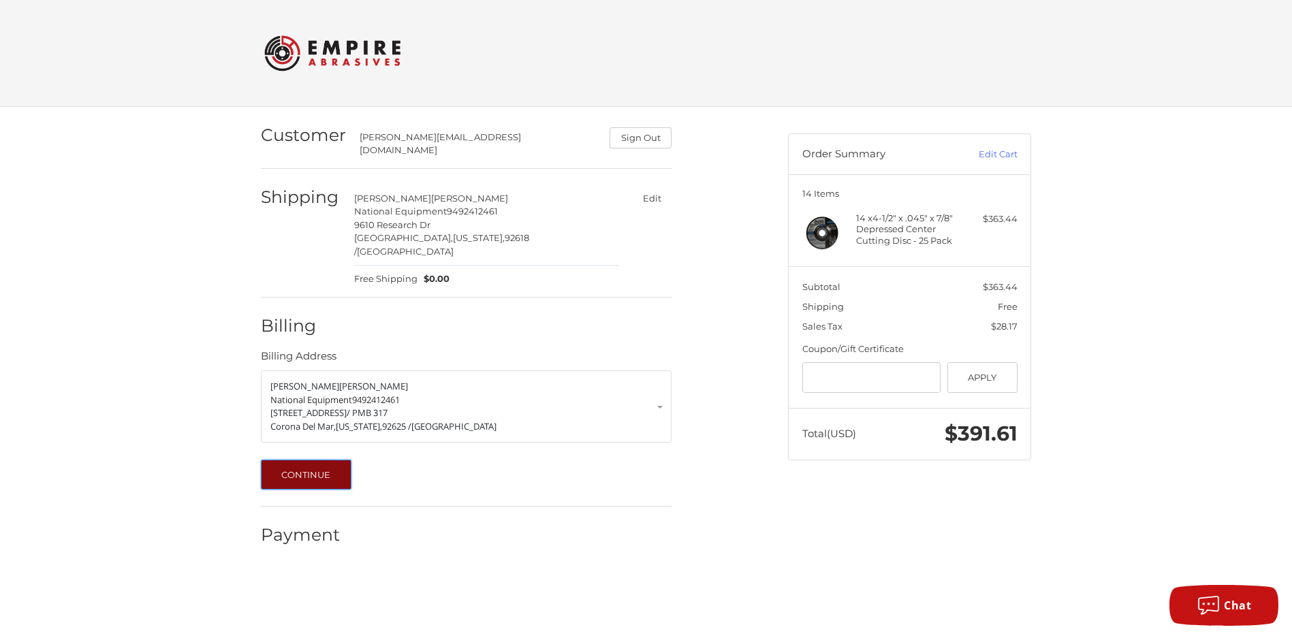
click at [290, 460] on button "Continue" at bounding box center [306, 475] width 91 height 30
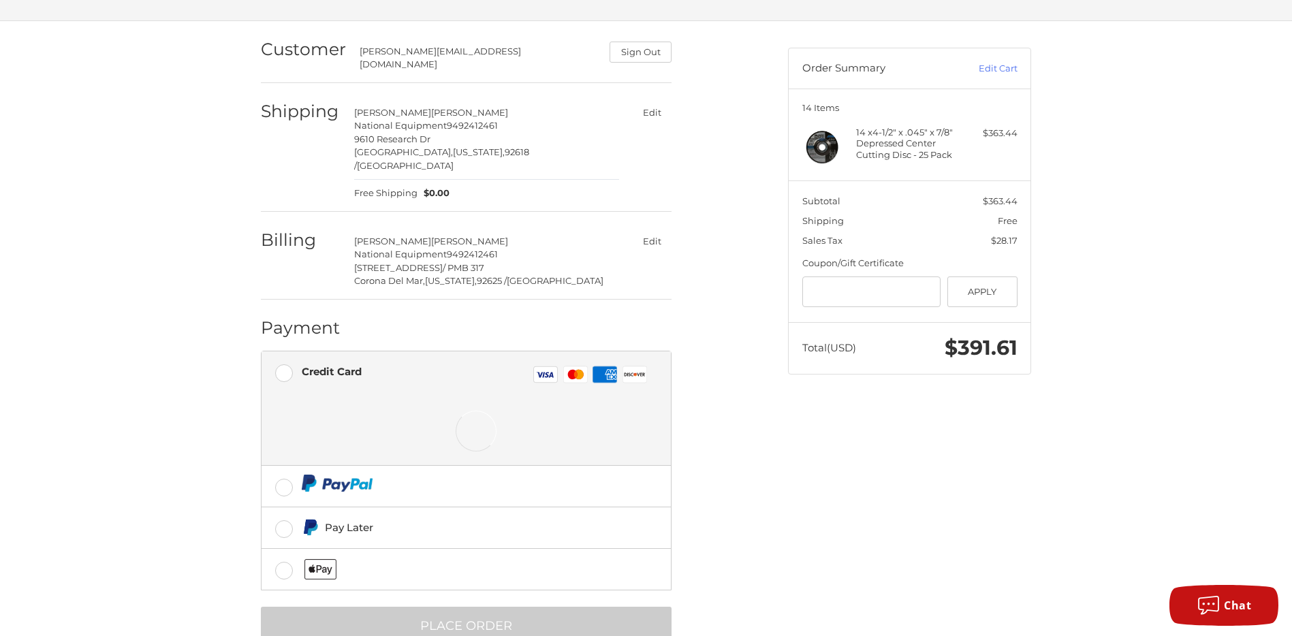
scroll to position [102, 0]
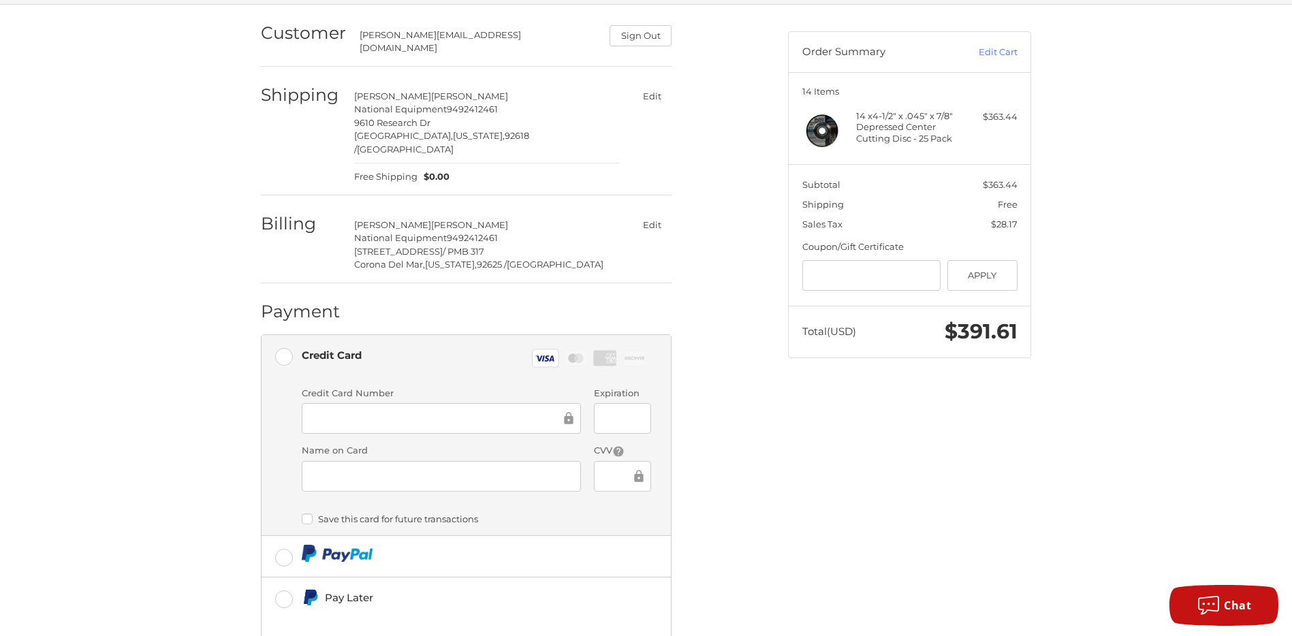
click at [203, 464] on div "Customer tim@national-equipment.com Sign Out Shipping Timothy Abele National Eq…" at bounding box center [646, 385] width 1292 height 761
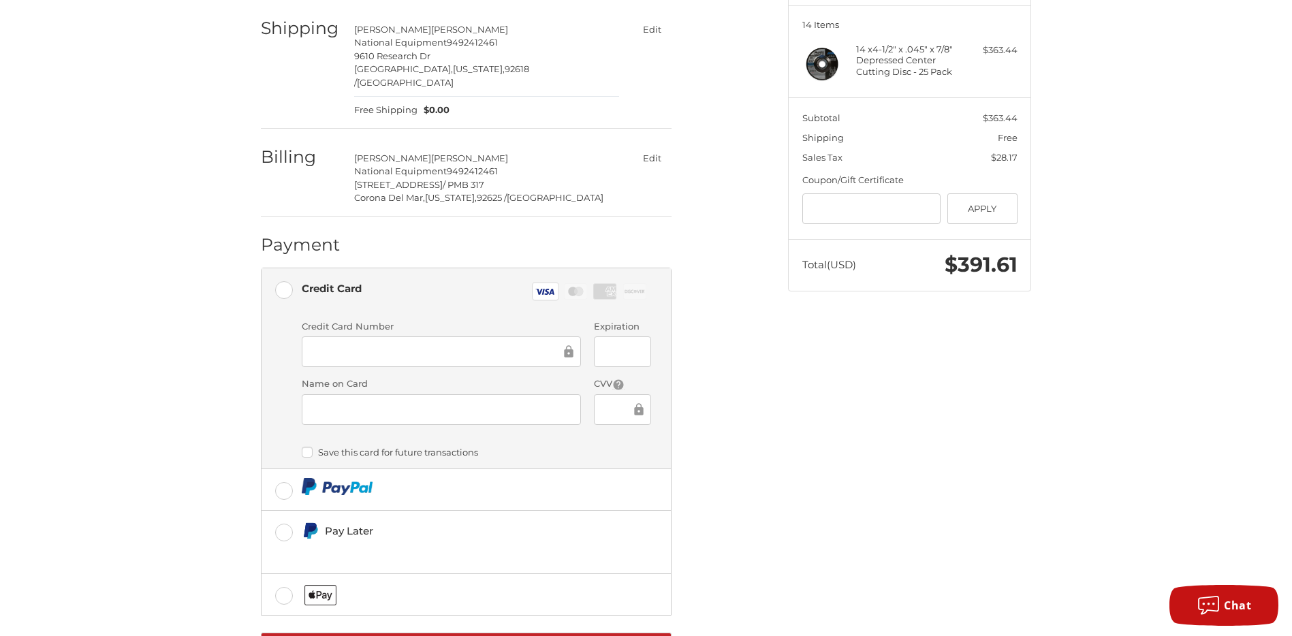
scroll to position [210, 0]
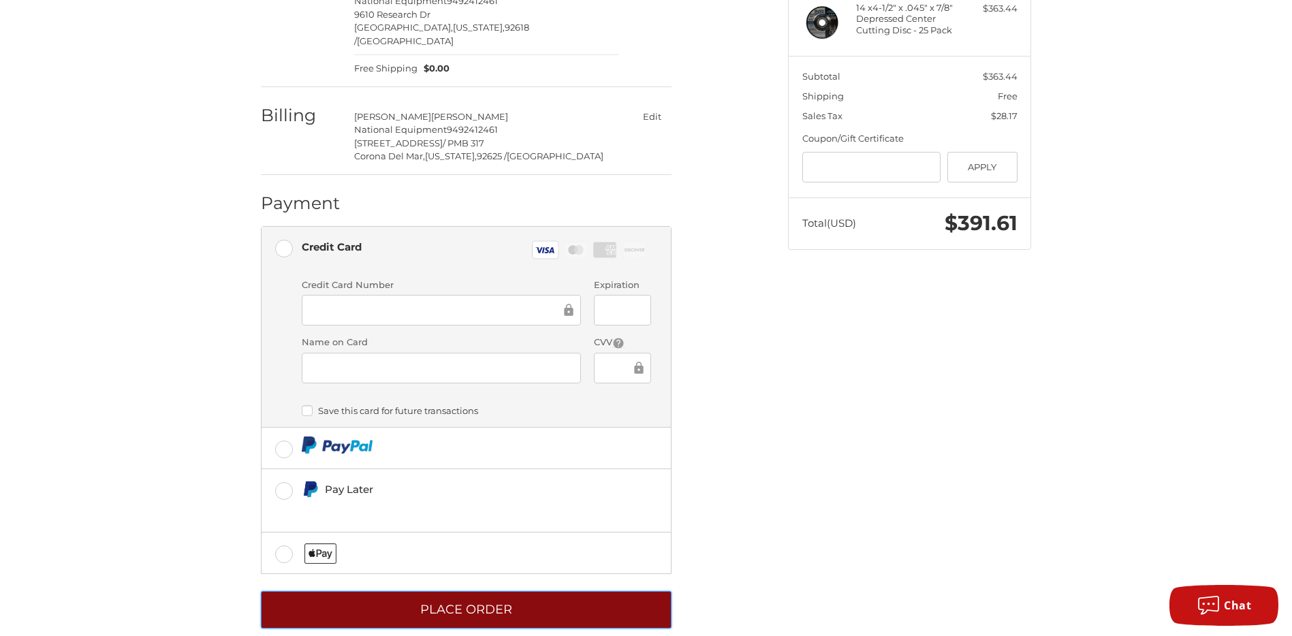
click at [536, 592] on button "Place Order" at bounding box center [466, 609] width 411 height 37
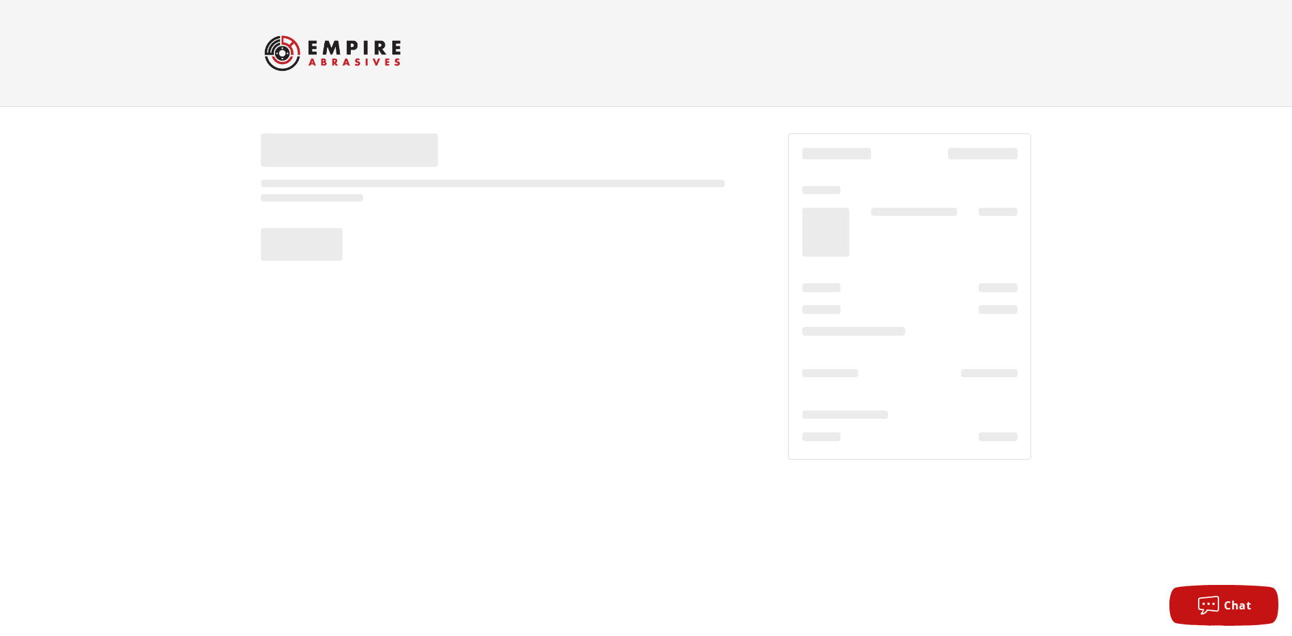
scroll to position [0, 0]
